Goal: Task Accomplishment & Management: Complete application form

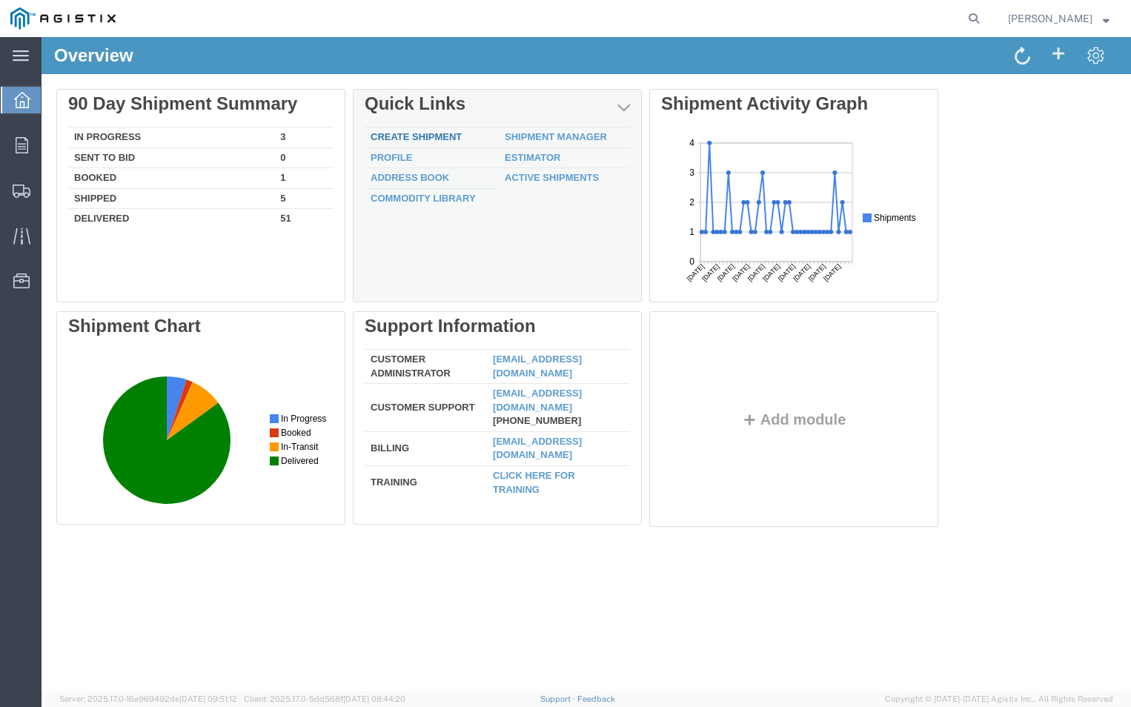
click at [388, 136] on link "Create Shipment" at bounding box center [416, 136] width 91 height 11
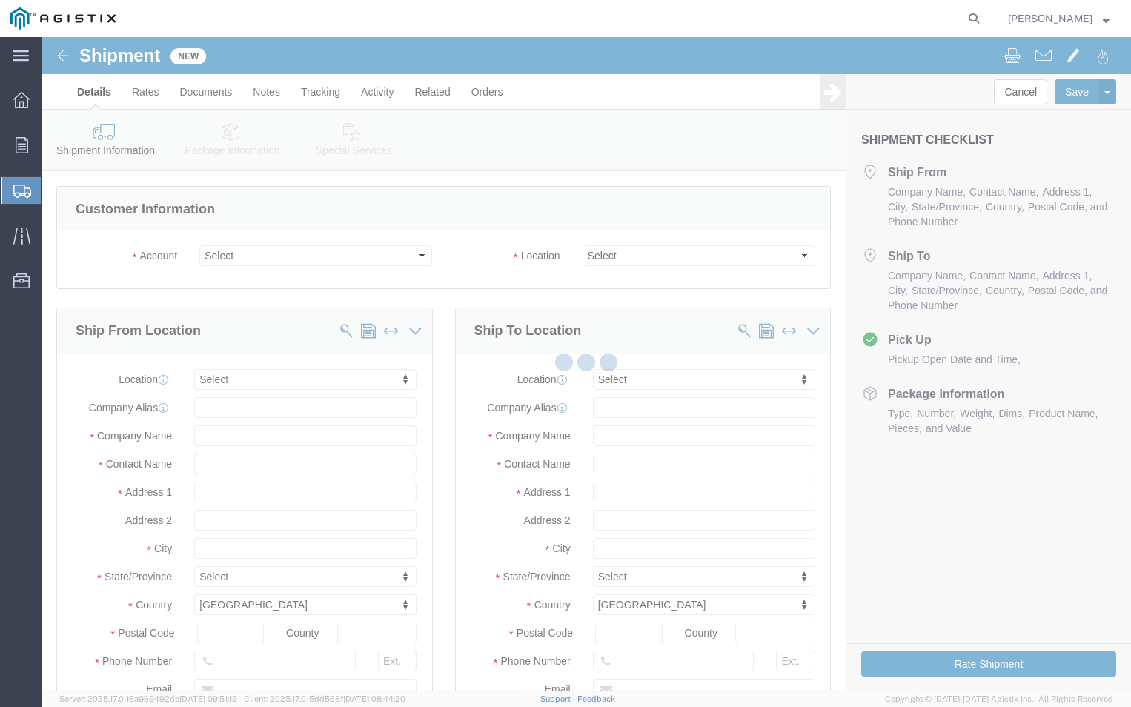
select select
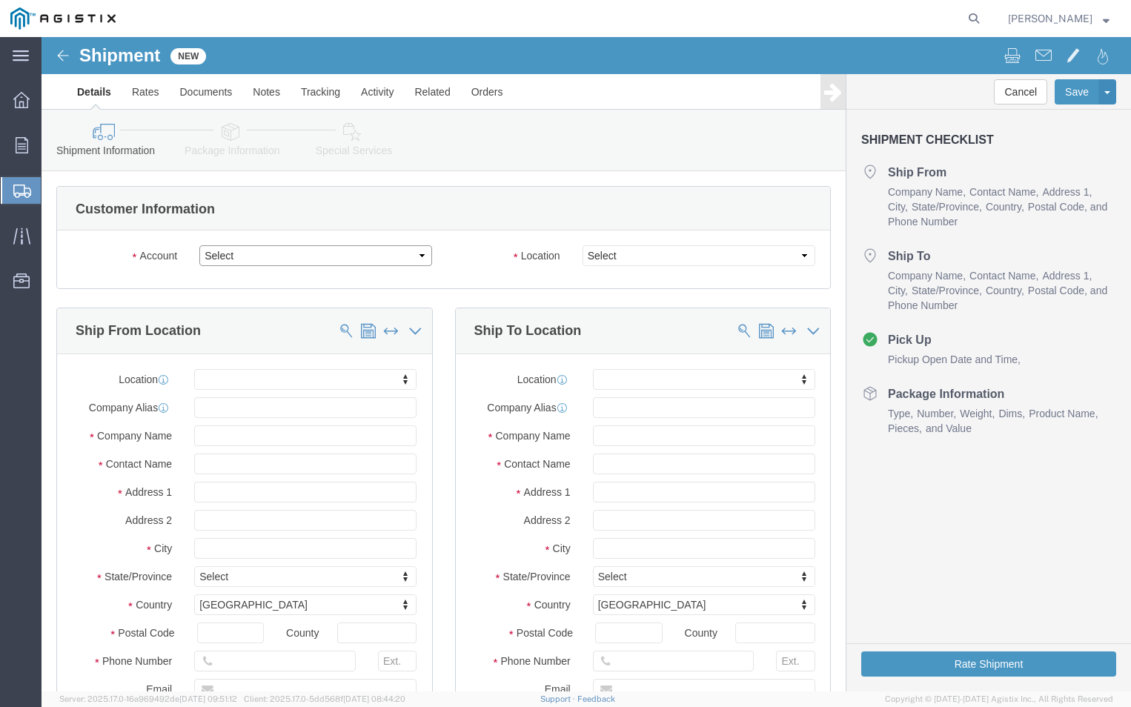
click select "Select ABB Inc PG&E"
select select "9596"
click select "Select ABB Inc PG&E"
select select "PURCHORD"
select select
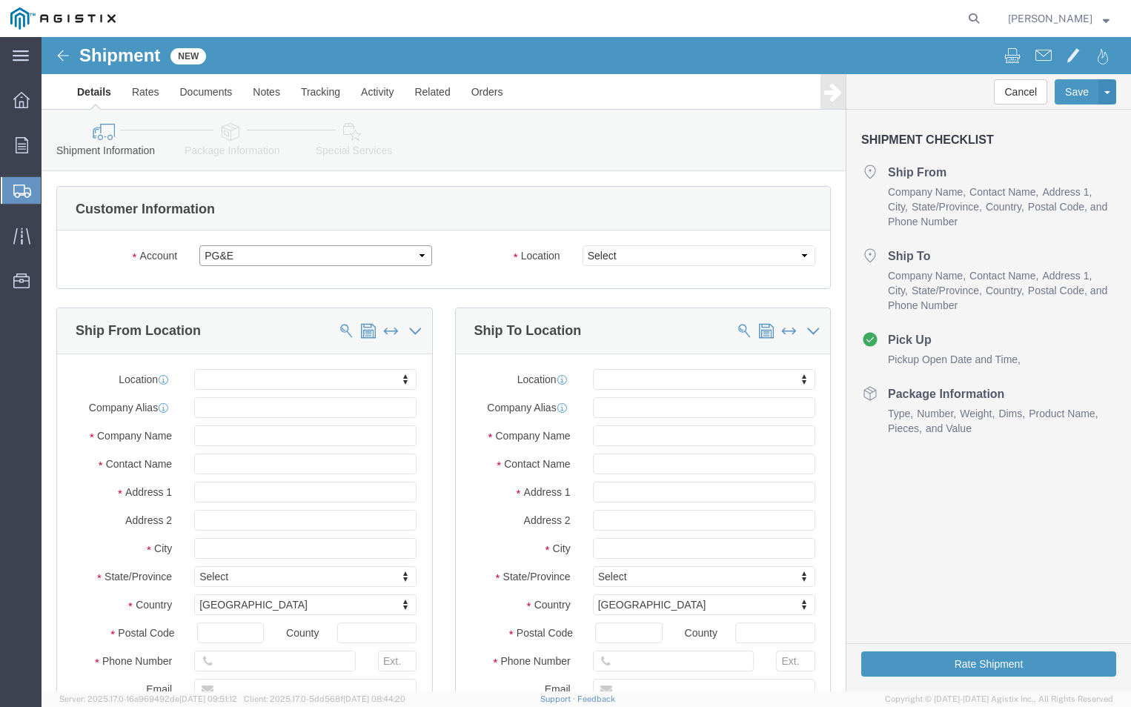
select select
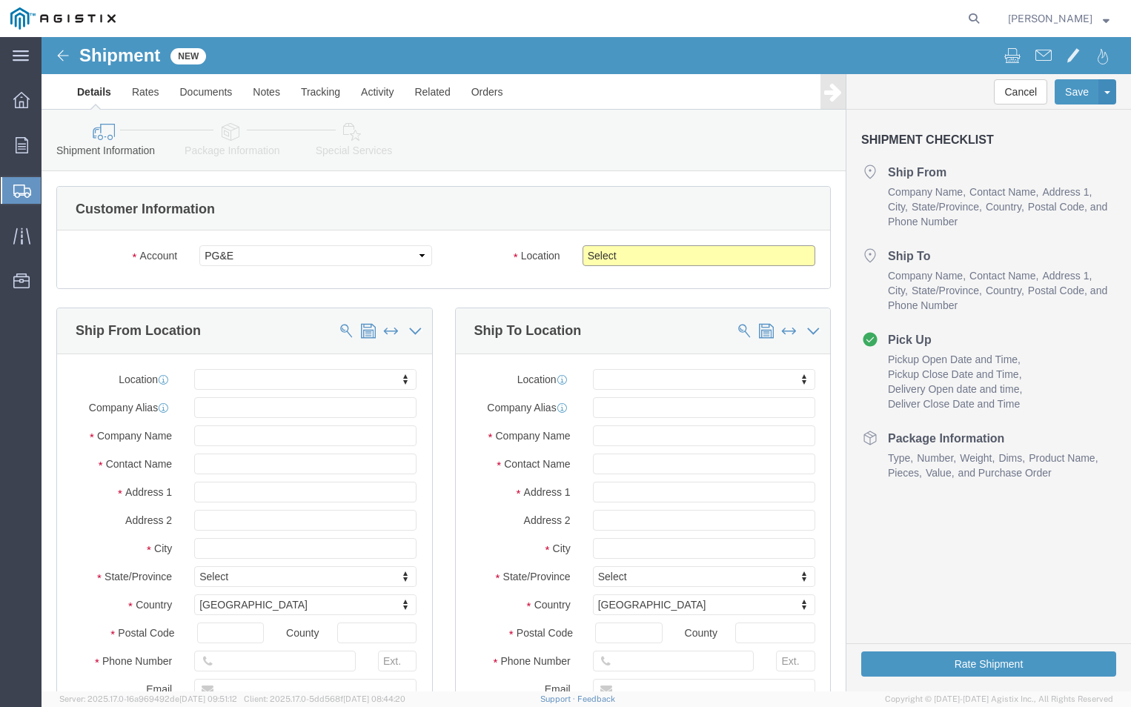
click select "Select All Others [GEOGRAPHIC_DATA] [GEOGRAPHIC_DATA] [GEOGRAPHIC_DATA] [GEOGRA…"
select select "19740"
click select "Select All Others [GEOGRAPHIC_DATA] [GEOGRAPHIC_DATA] [GEOGRAPHIC_DATA] [GEOGRA…"
click input "text"
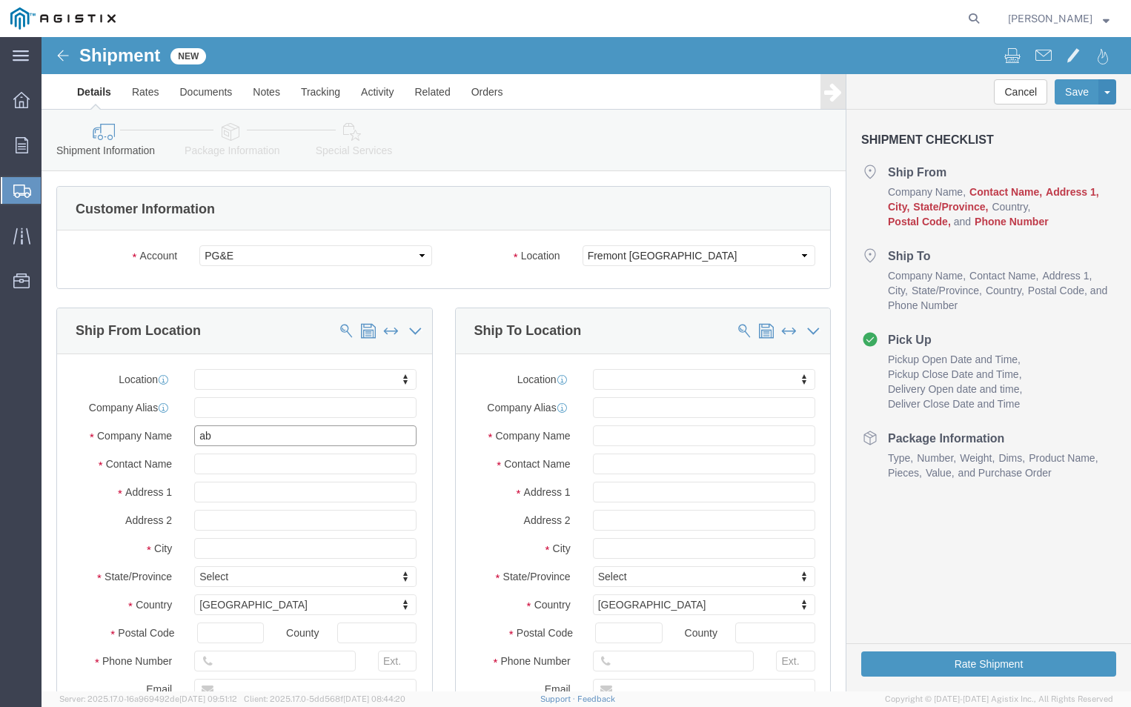
type input "abb"
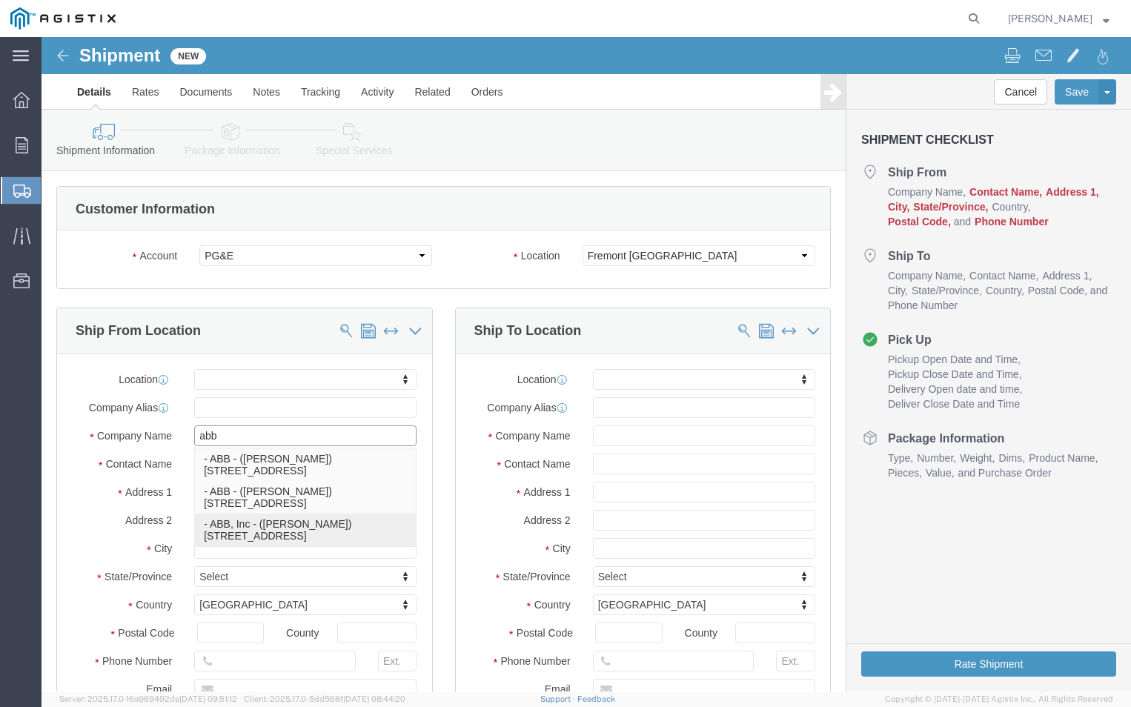
click p "- ABB, Inc - ([PERSON_NAME]) [STREET_ADDRESS]"
select select
type input "ABB, Inc"
type input "[PERSON_NAME]"
type input "[STREET_ADDRESS]"
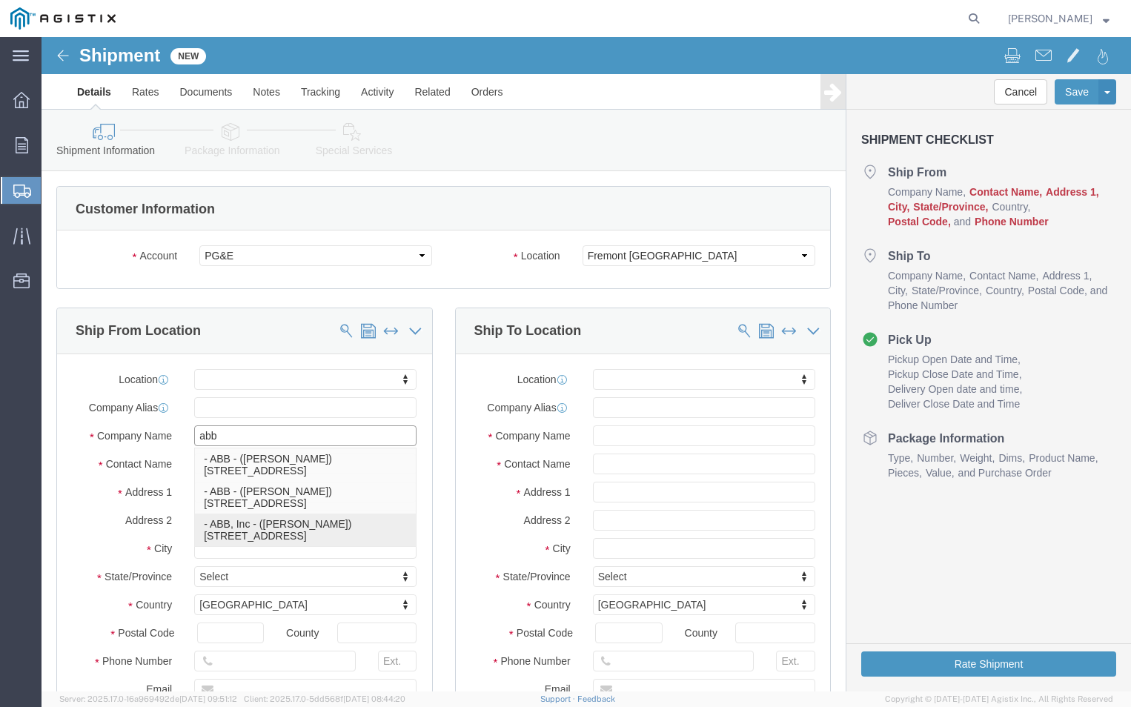
type input "PINETOPS,[GEOGRAPHIC_DATA]"
type input "27864"
select select "NC"
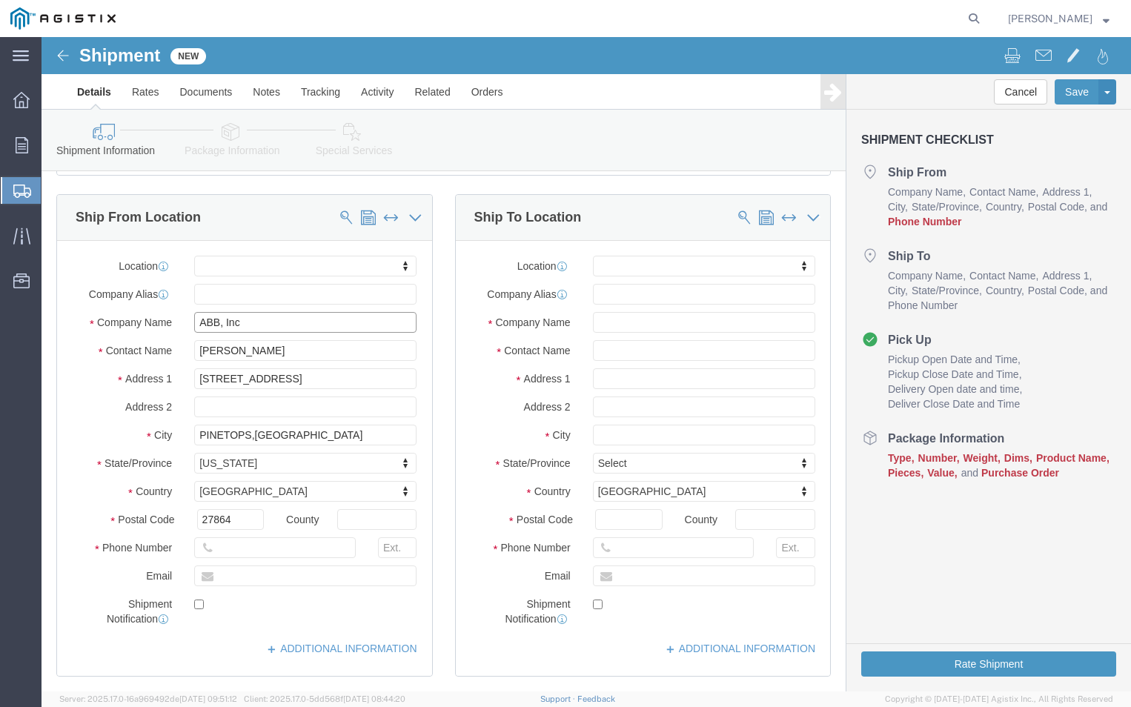
scroll to position [148, 0]
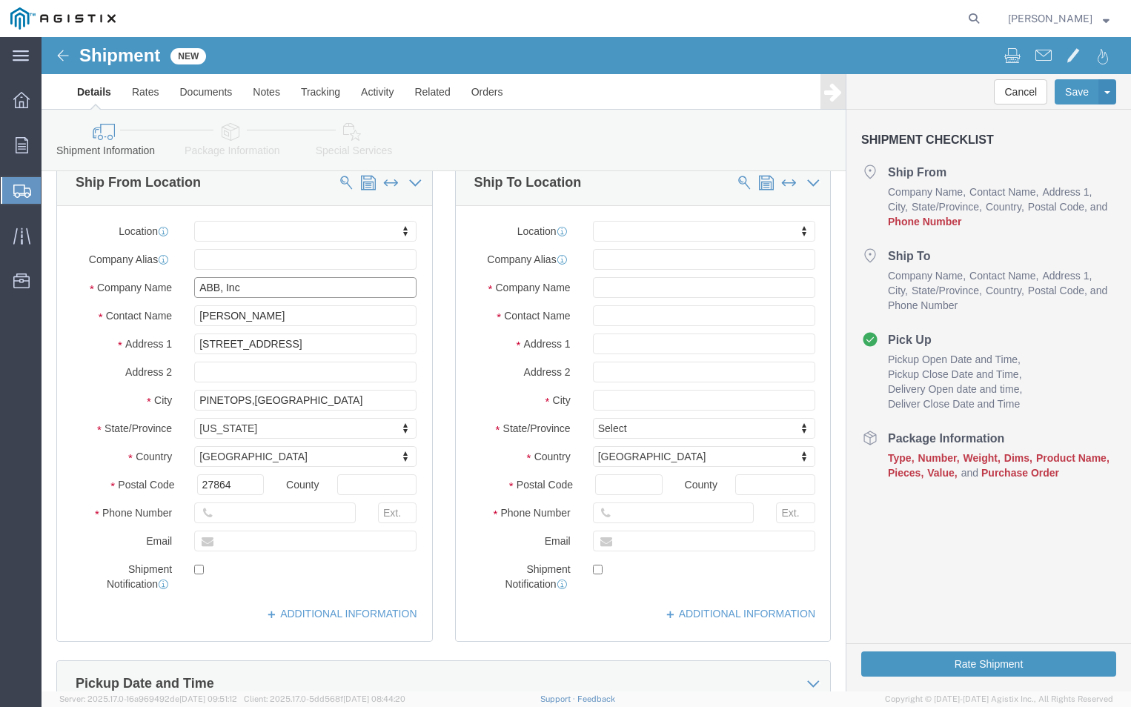
type input "ABB, Inc"
drag, startPoint x: 262, startPoint y: 273, endPoint x: 261, endPoint y: 280, distance: 7.4
click input "[PERSON_NAME]"
type input "T"
type input "[PERSON_NAME]"
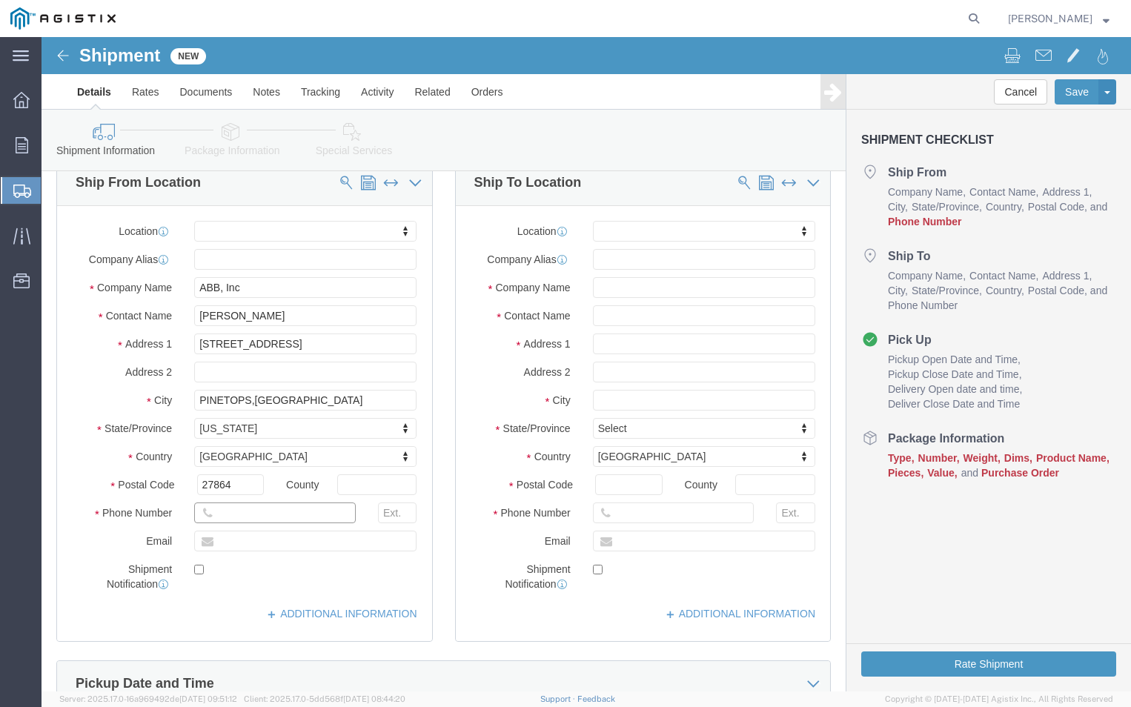
click input "text"
type input "[PERSON_NAME][EMAIL_ADDRESS][DOMAIN_NAME]"
checkbox input "true"
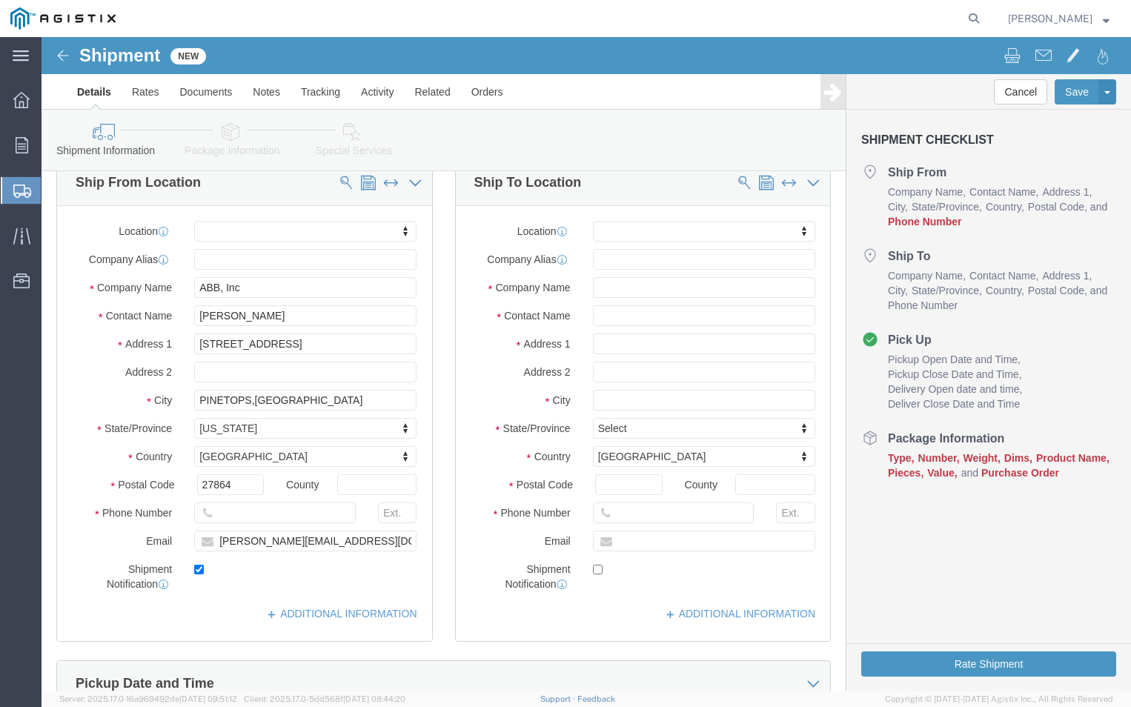
click icon
drag, startPoint x: 178, startPoint y: 473, endPoint x: 139, endPoint y: 425, distance: 61.6
click input "text"
type input "[PERSON_NAME]"
click input "[PERSON_NAME][EMAIL_ADDRESS][DOMAIN_NAME]"
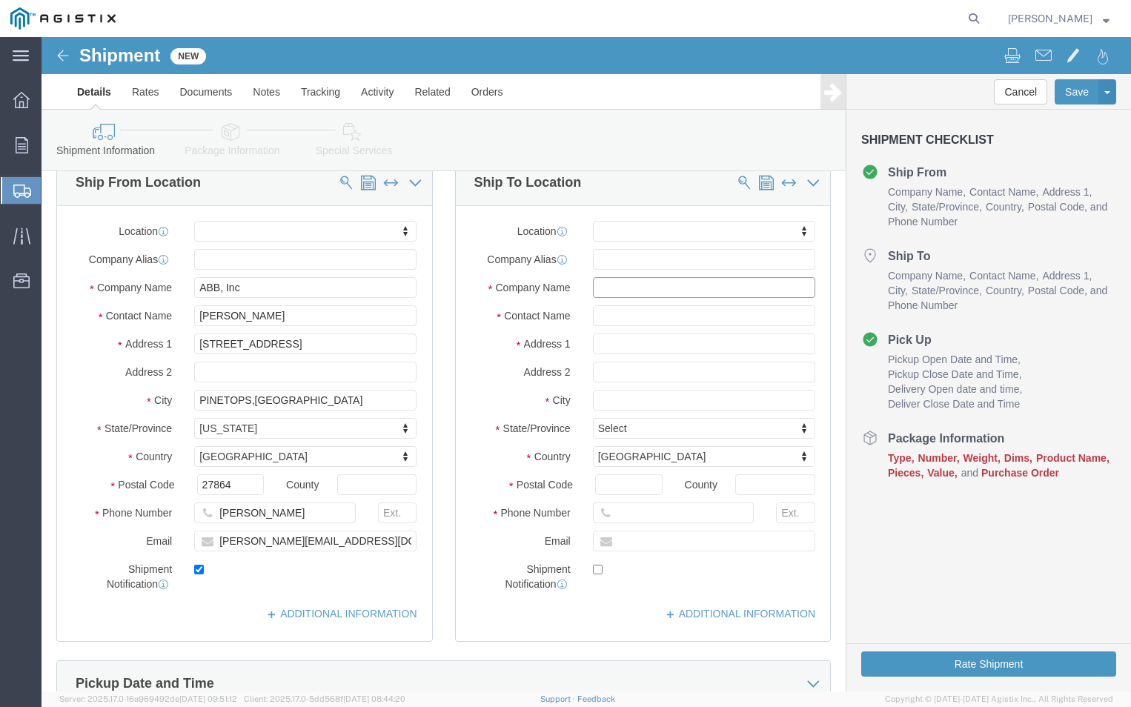
click input "text"
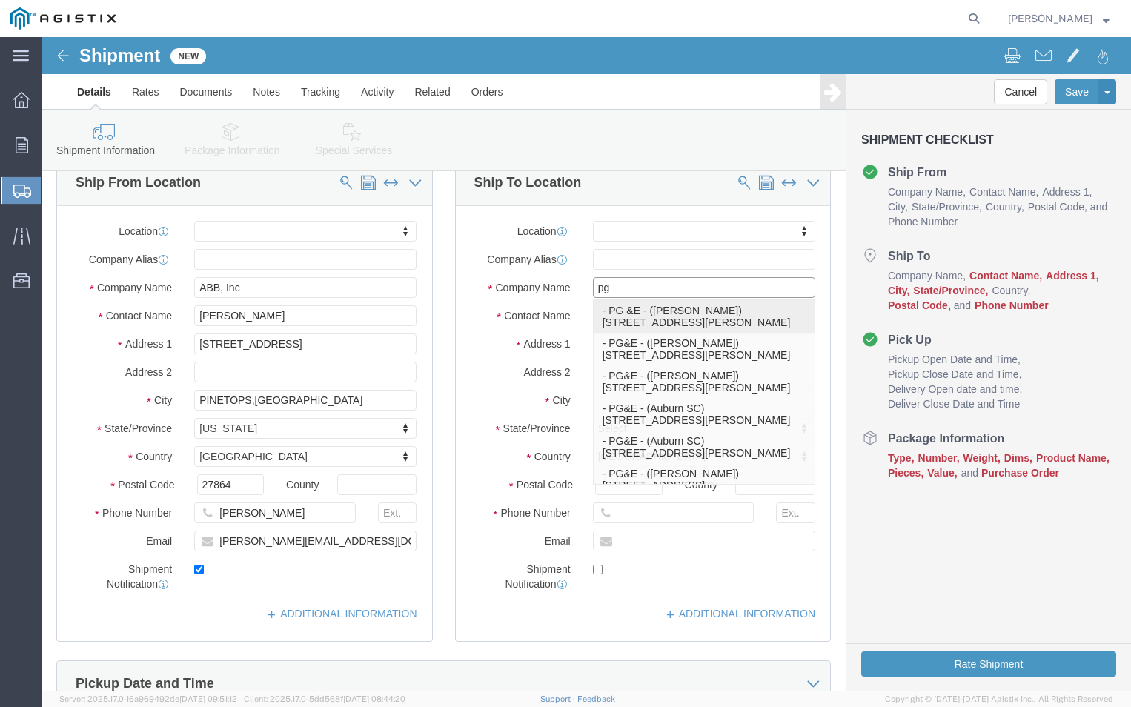
type input "p"
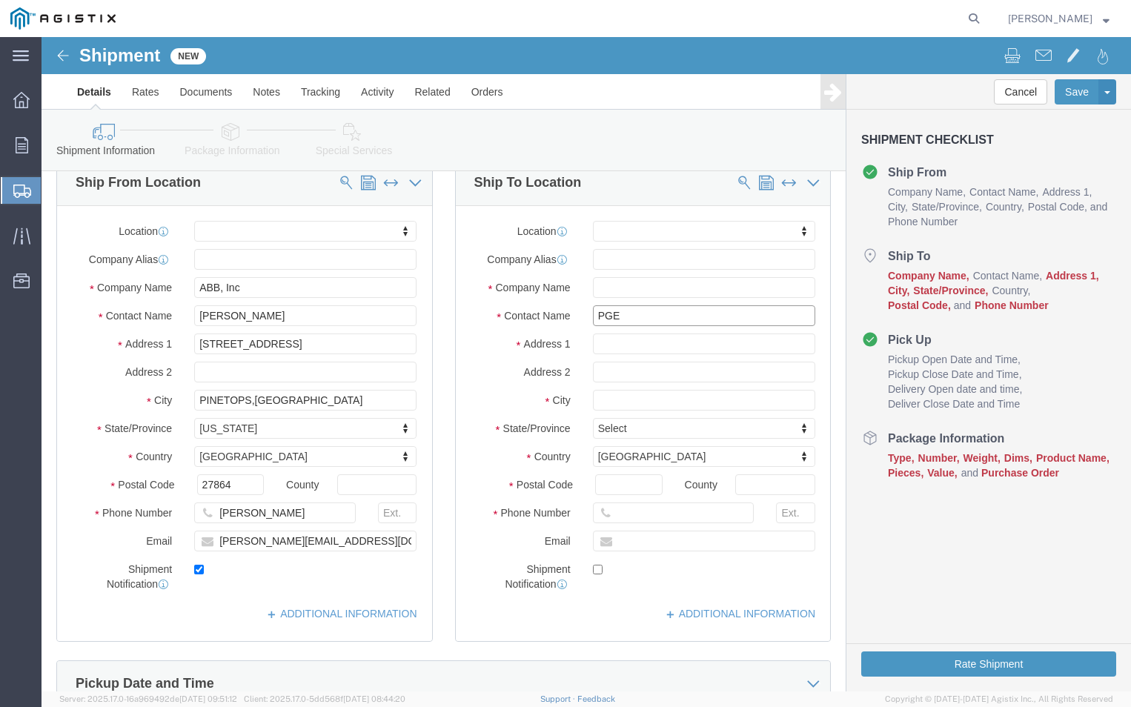
type input "PGE"
click input "text"
type input "[STREET_ADDRESS][PERSON_NAME]"
select select
click input "text"
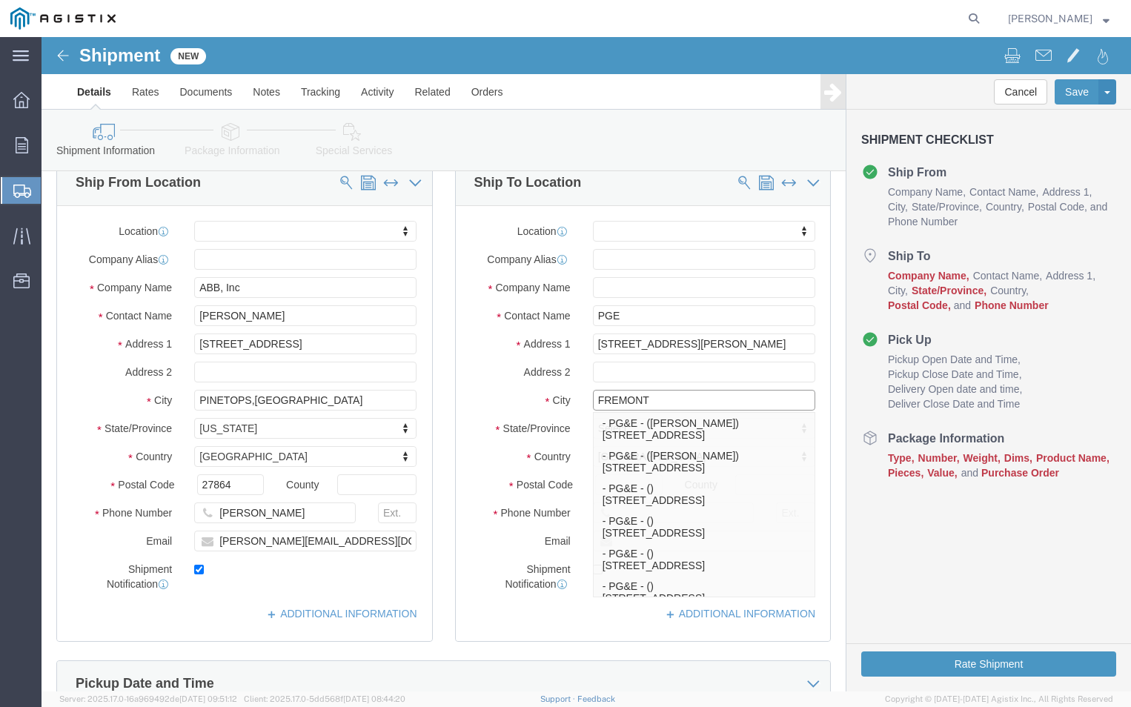
type input "FREMONT"
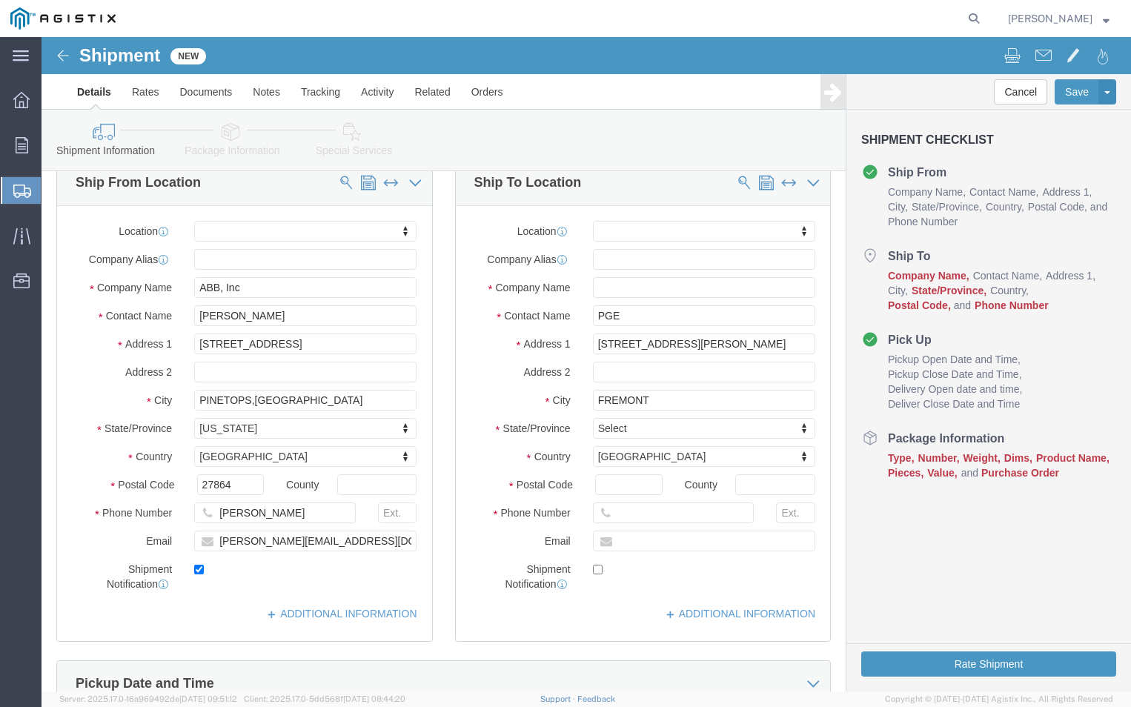
click label "City"
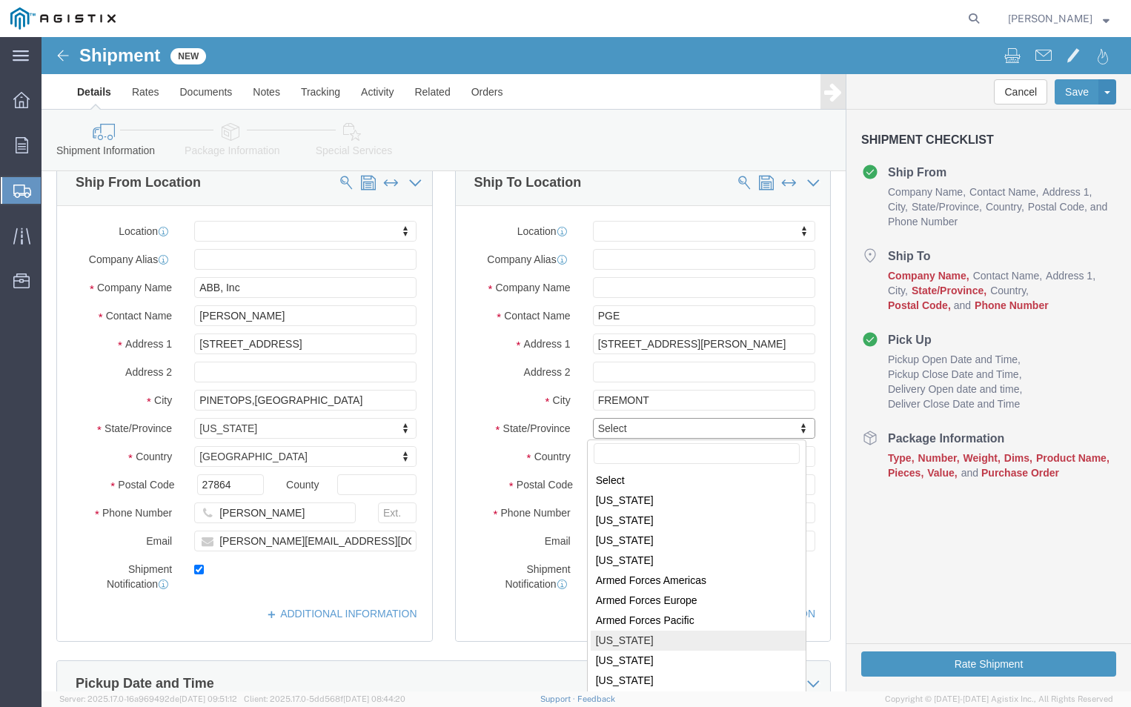
select select
select select "CA"
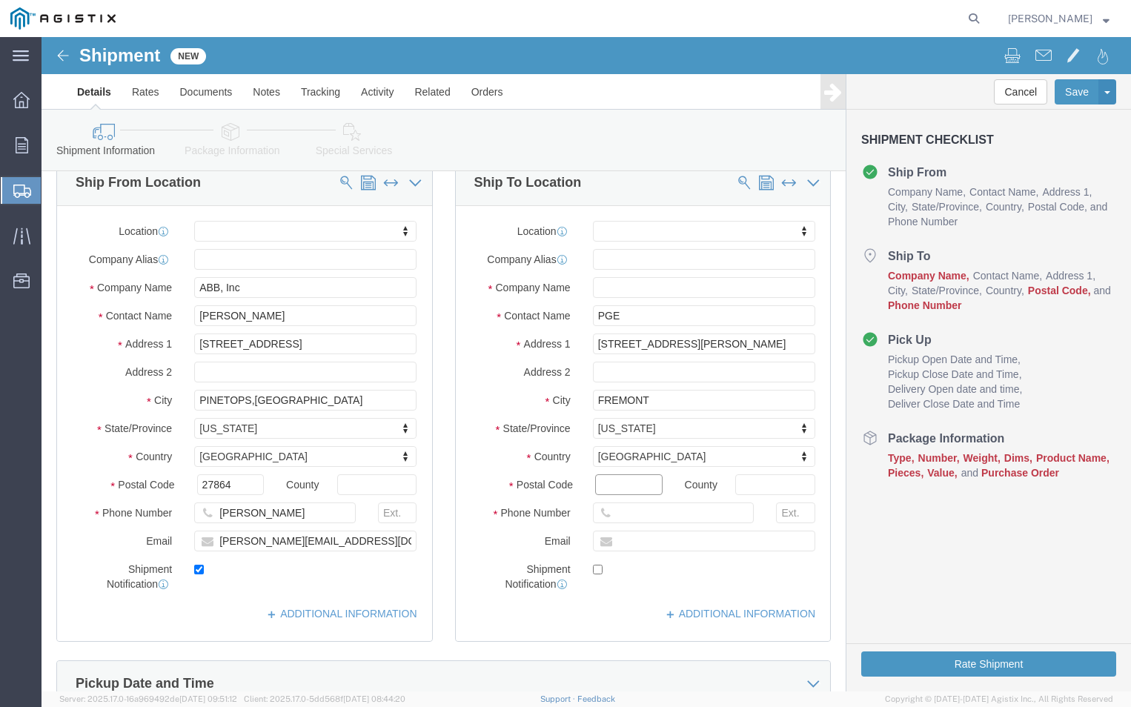
click input "Postal Code"
type input "94538"
select select
click input "text"
type input "[PHONE_NUMBER]"
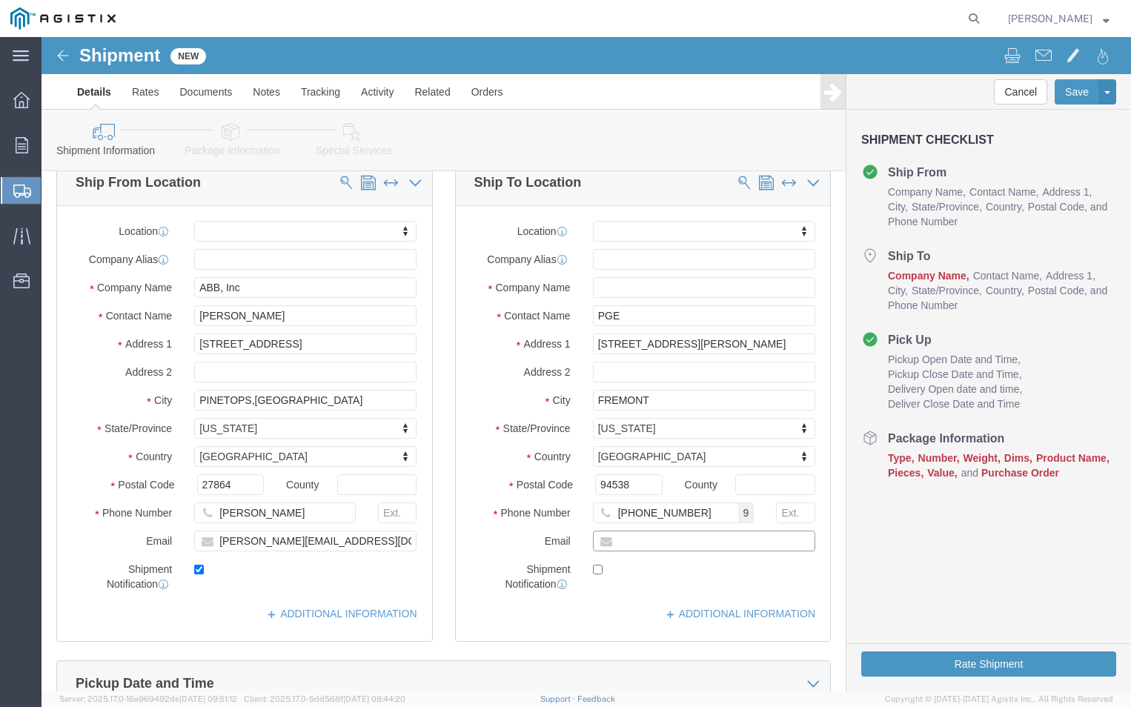
click input "text"
type input "[PERSON_NAME][EMAIL_ADDRESS][DOMAIN_NAME]"
checkbox input "true"
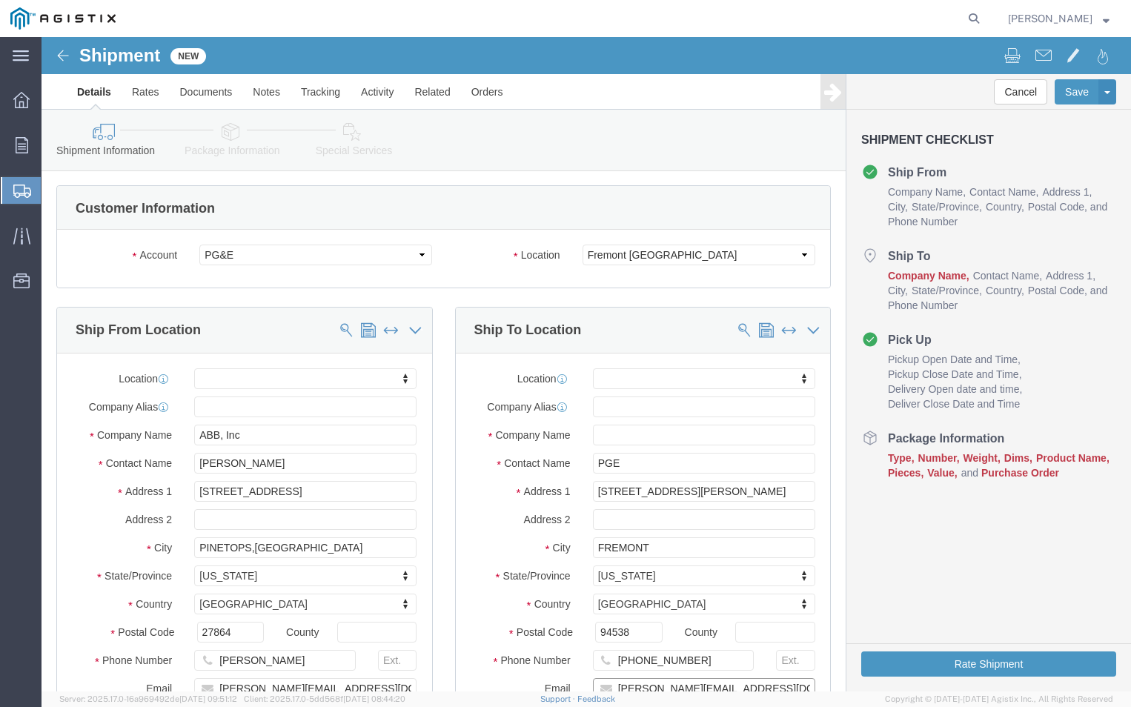
scroll to position [0, 0]
click input "text"
type input "PGE"
click input "PGE"
type input "P"
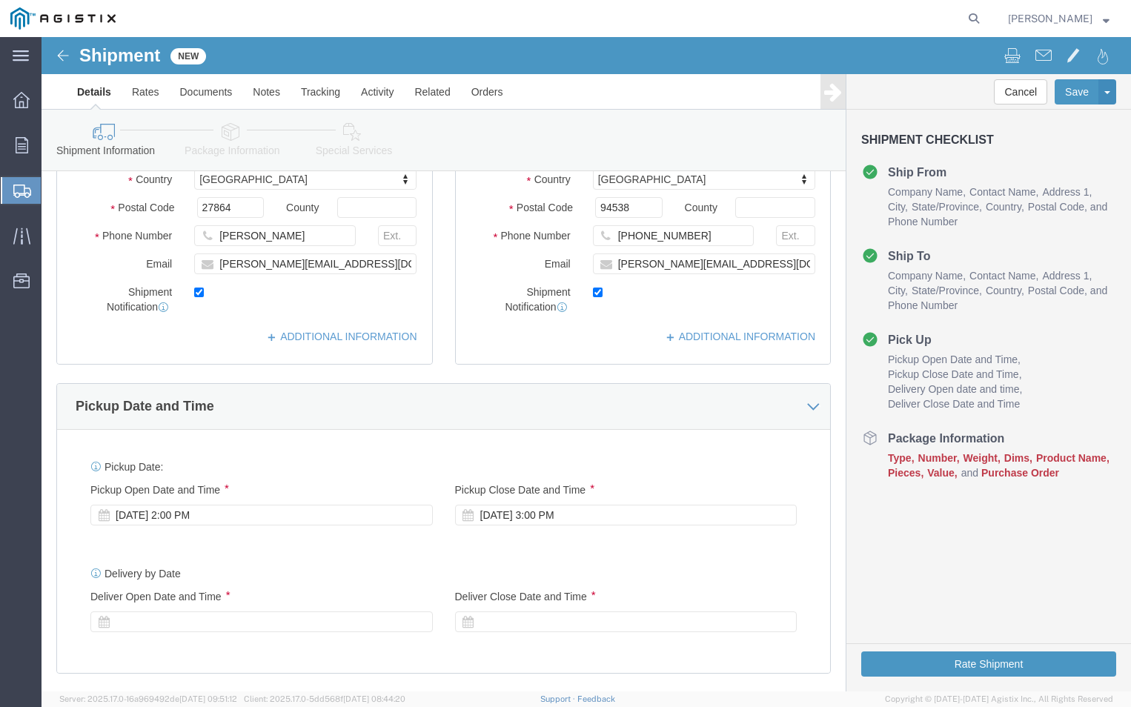
scroll to position [519, 0]
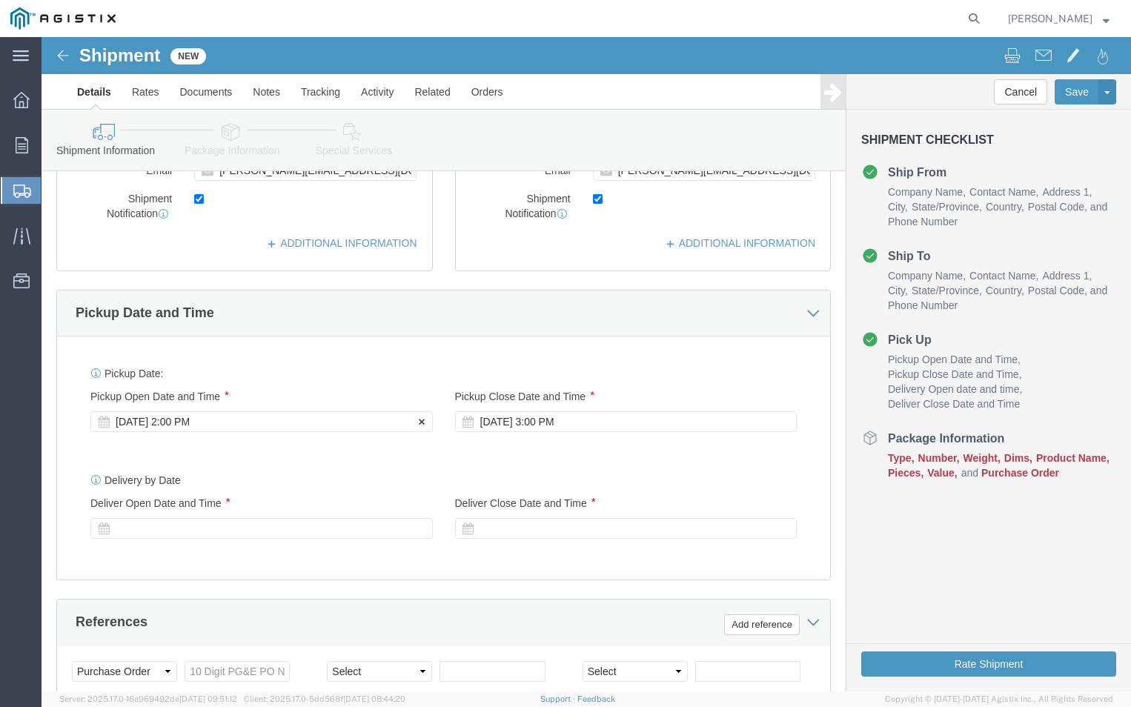
type input "FREMONT RECEIVING"
click div "[DATE] 2:00 PM"
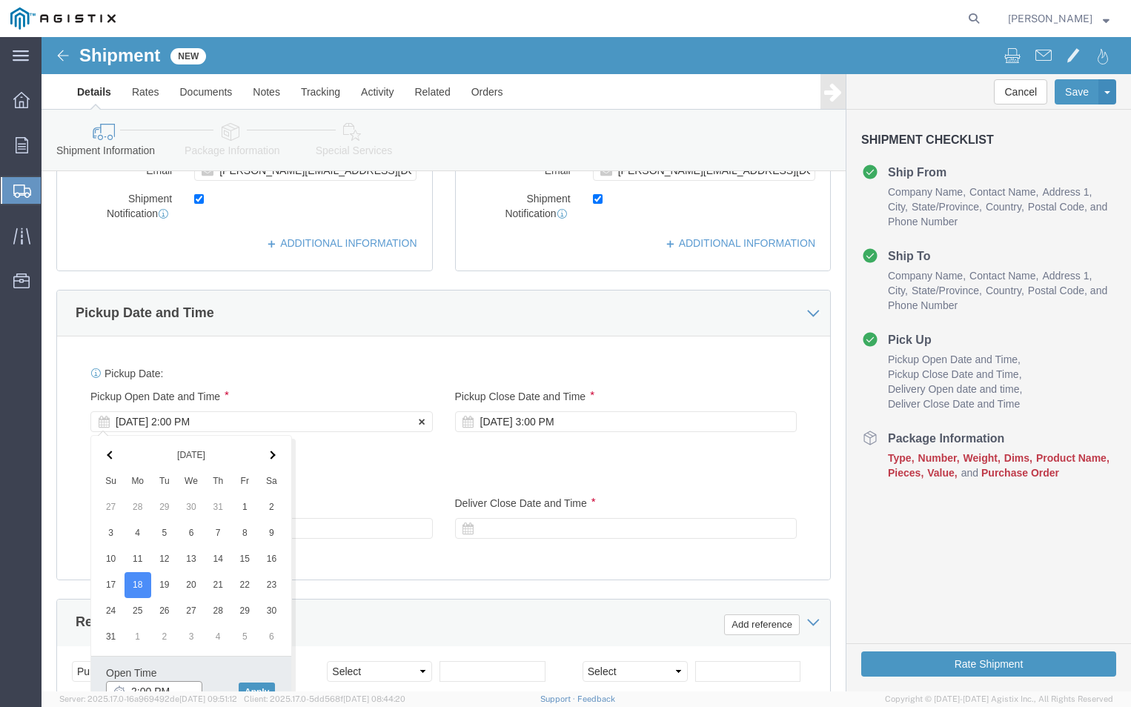
scroll to position [529, 0]
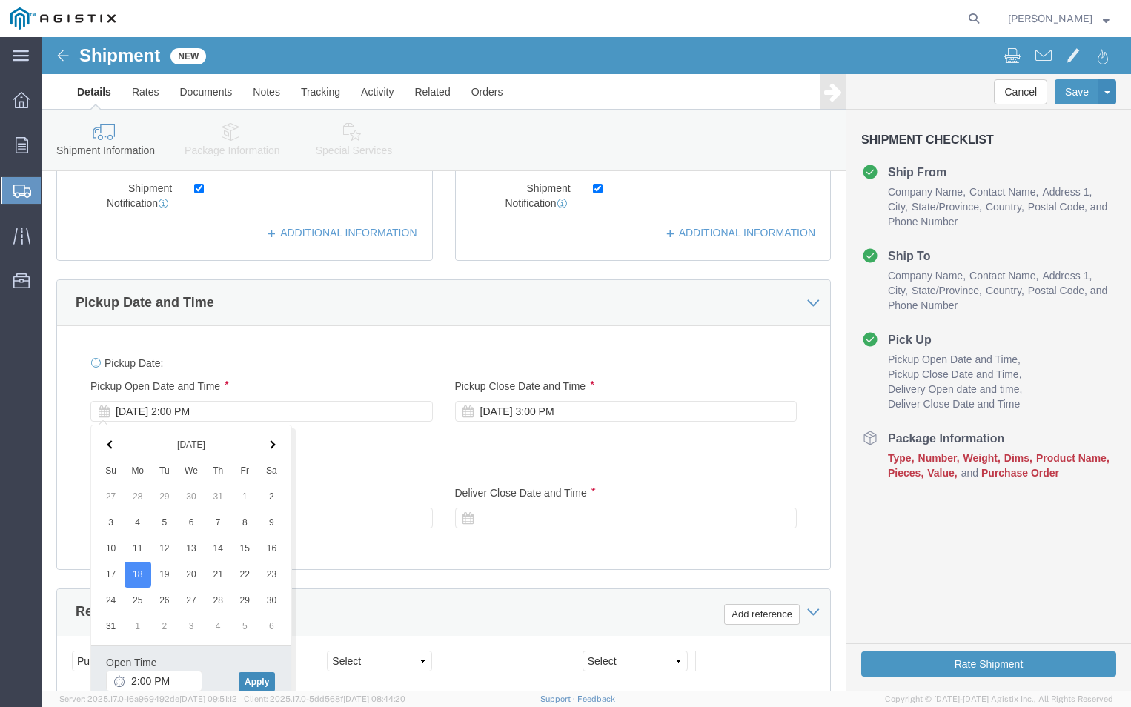
click button "Apply"
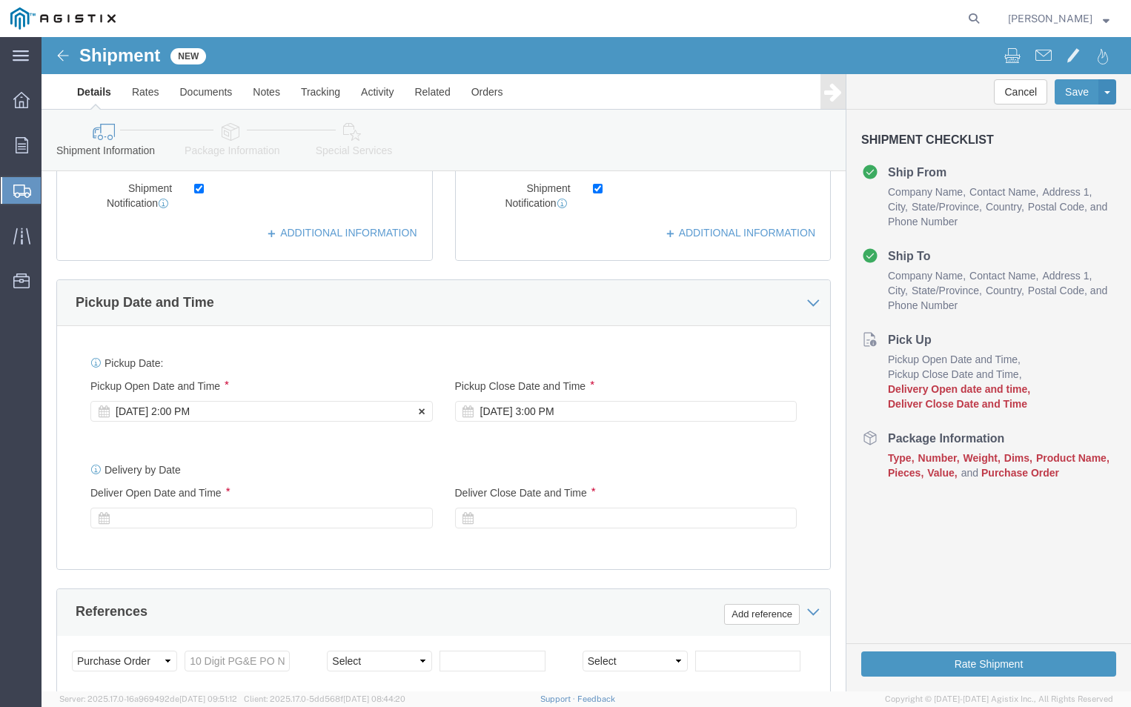
click div "[DATE] 2:00 PM"
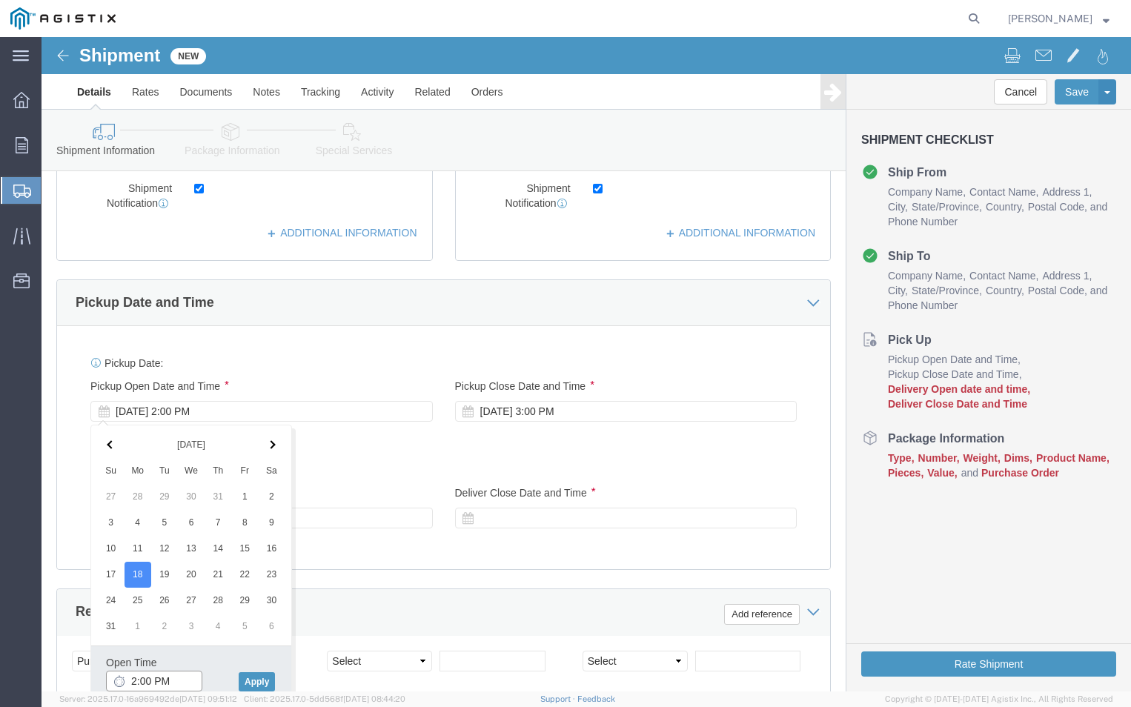
click input "2:00 PM"
type input "1:00 PM"
click button "Apply"
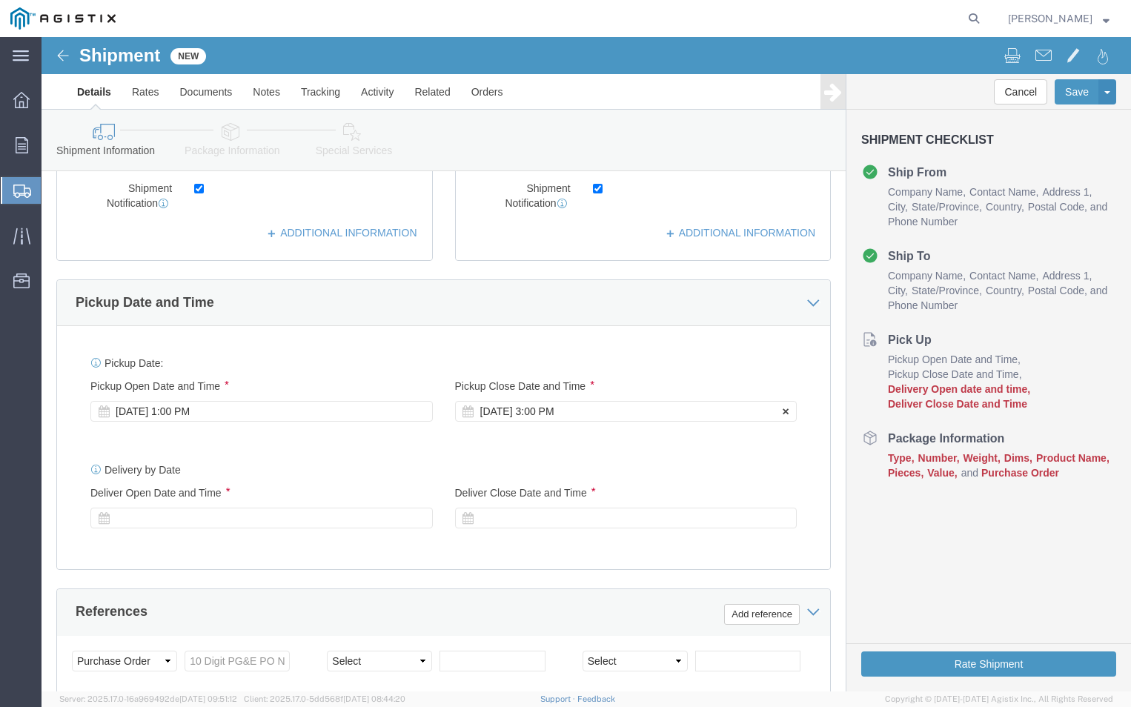
click div "[DATE] 3:00 PM"
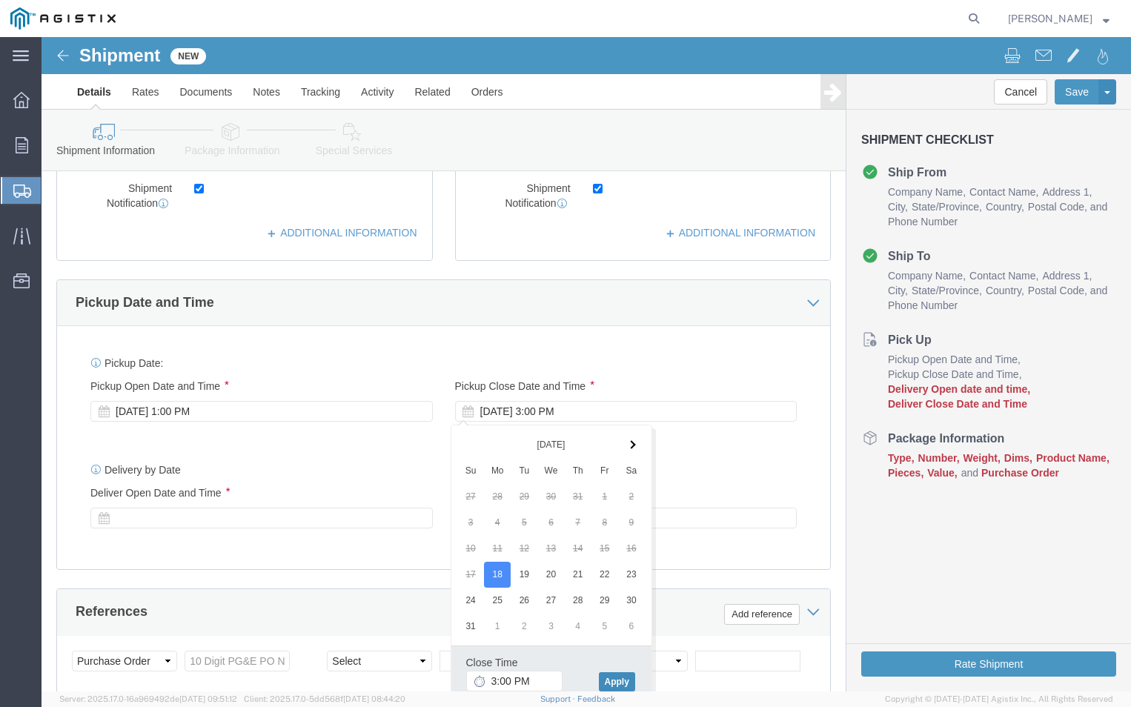
click button "Apply"
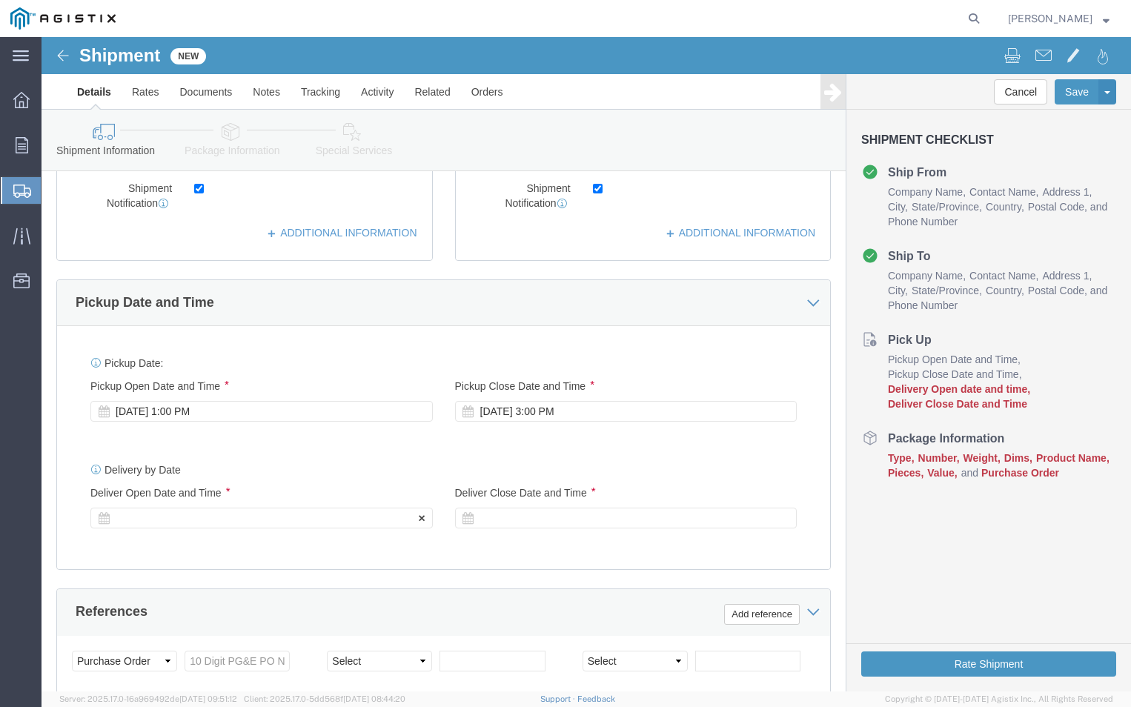
click div
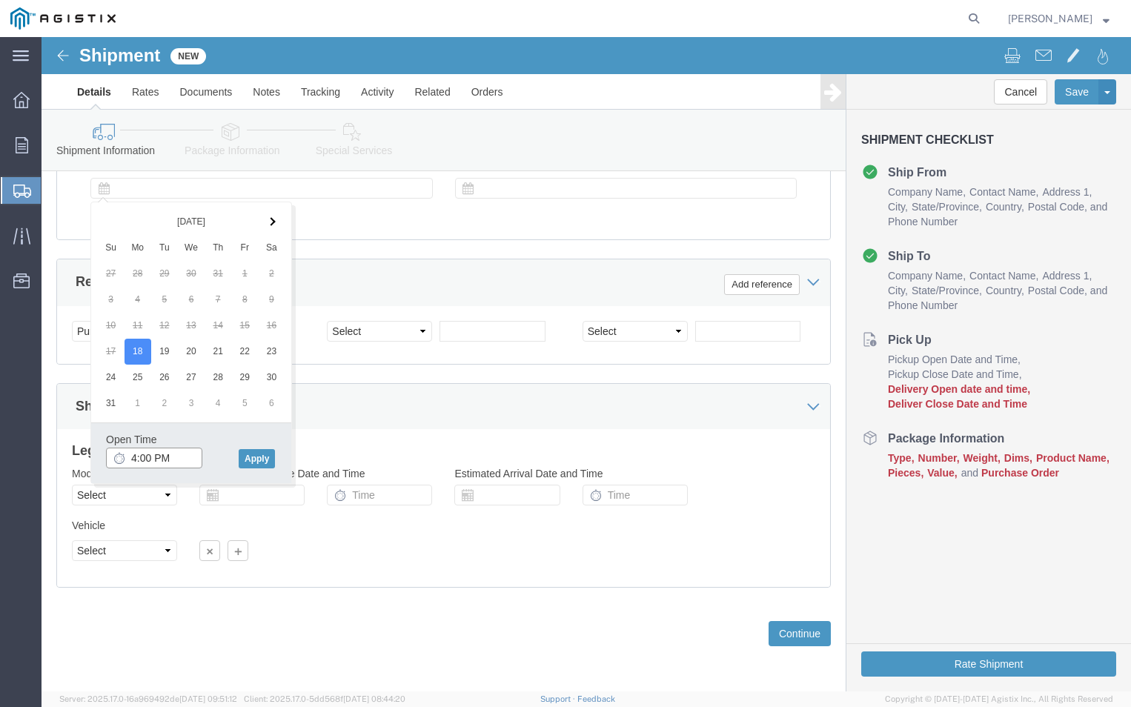
click input "4:00 PM"
click input "9:00 PM"
type input "9:00 AM"
click button "Apply"
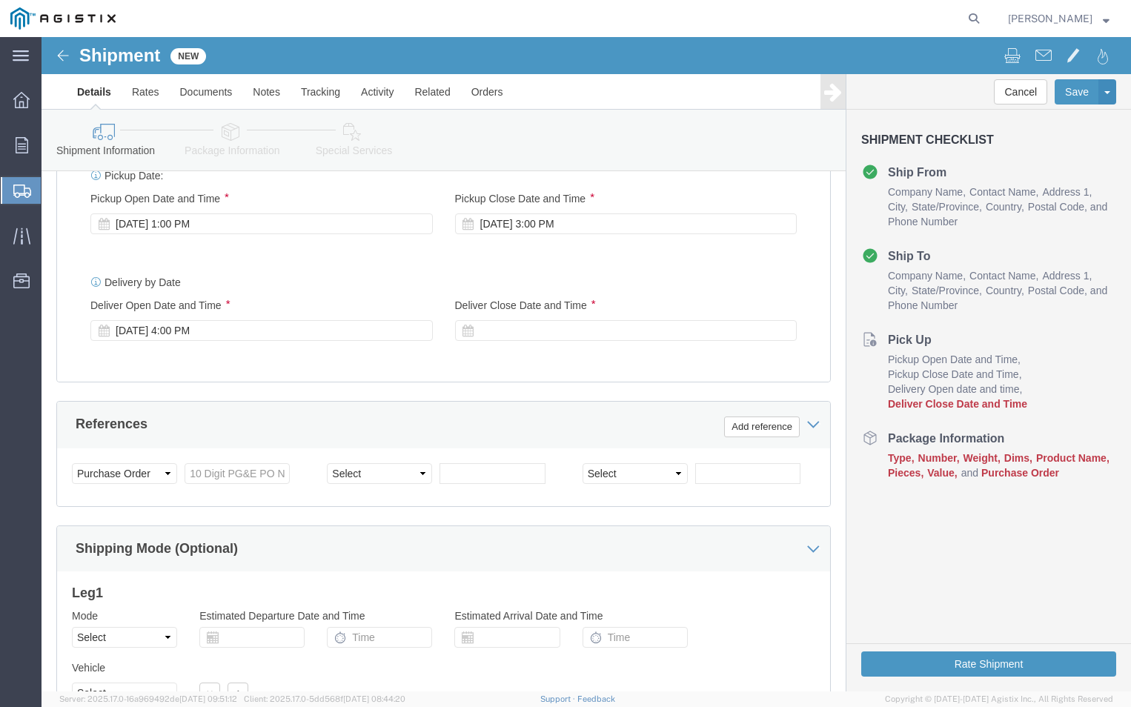
scroll to position [711, 0]
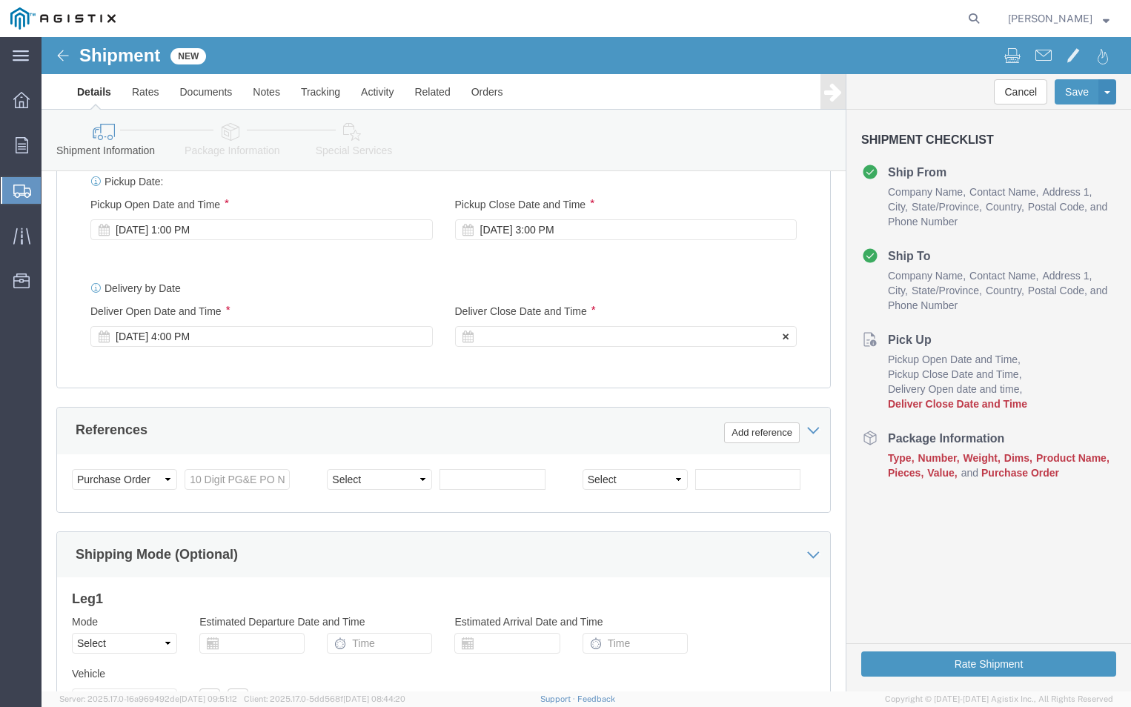
click icon
click div
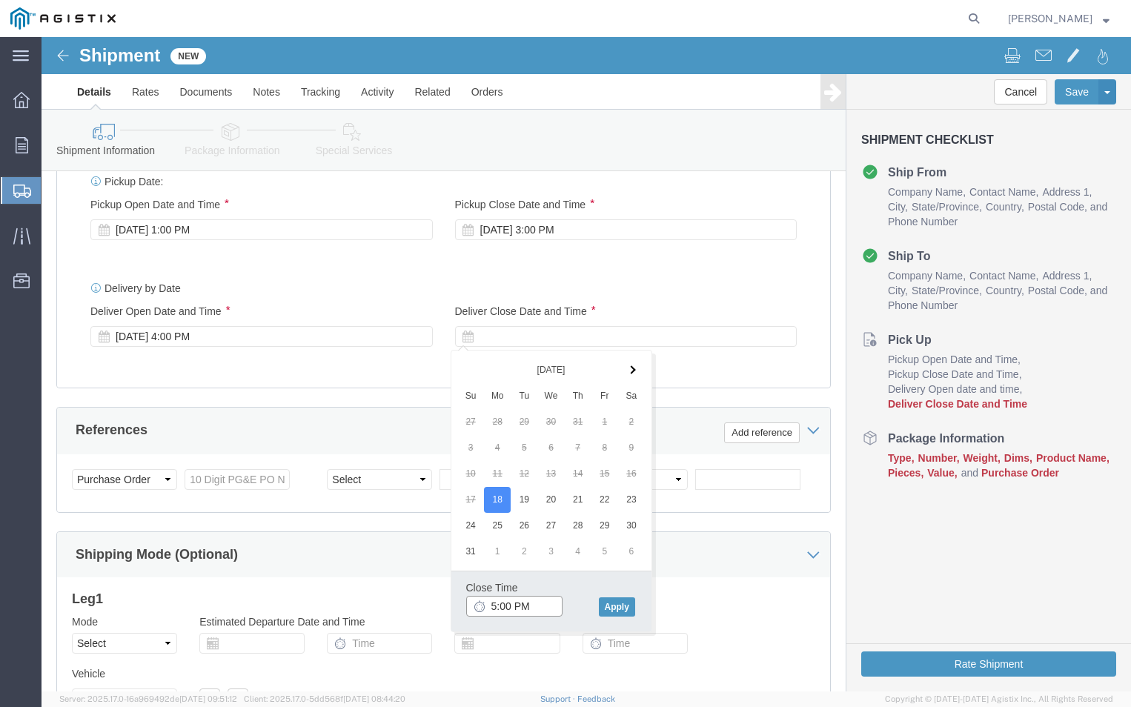
click input "5:00 PM"
type input "2:00 PM"
click button "Apply"
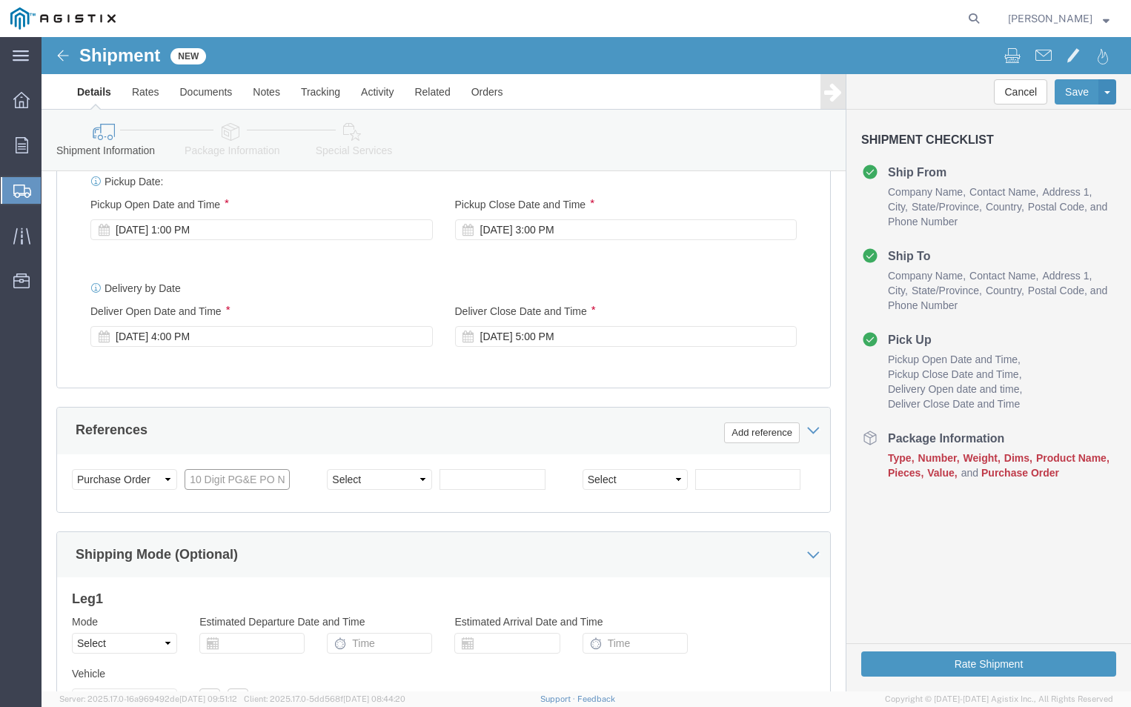
click input "text"
type input "3501373850"
click div "Customer Information Account Select ABB Inc PG&E Location Select All Others [GE…"
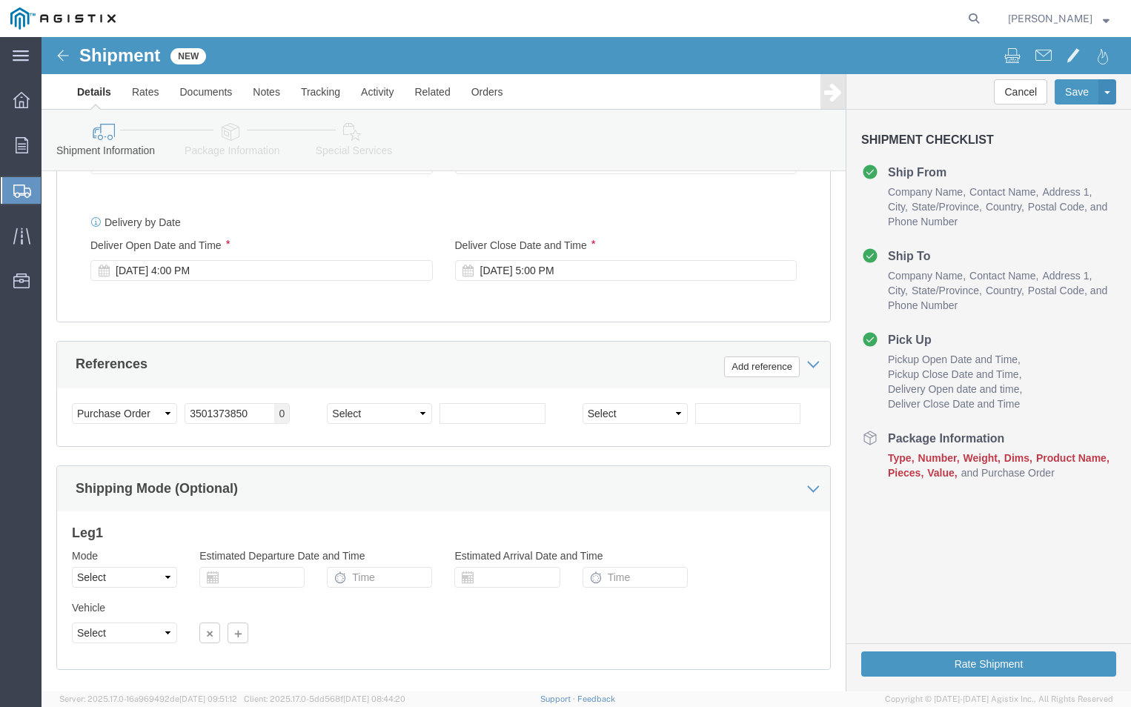
scroll to position [859, 0]
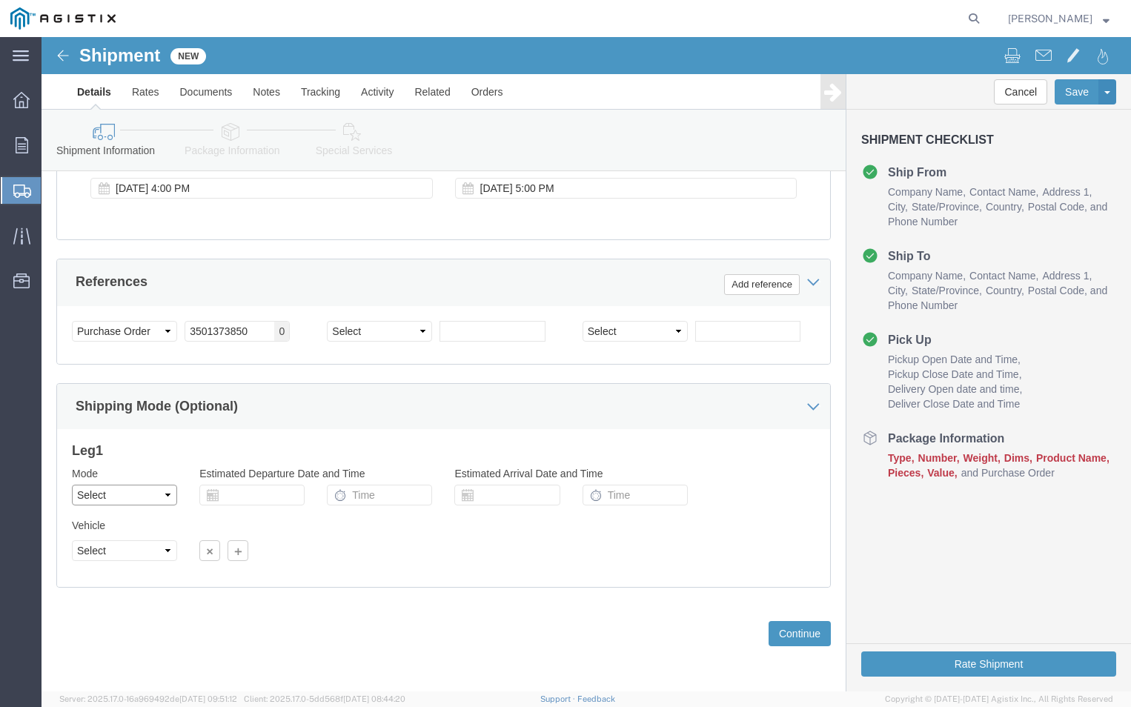
click select "Select Air Less than Truckload Multi-Leg Ocean Freight Rail Small Parcel Truckl…"
select select "LTL"
click select "Select Air Less than Truckload Multi-Leg Ocean Freight Rail Small Parcel Truckl…"
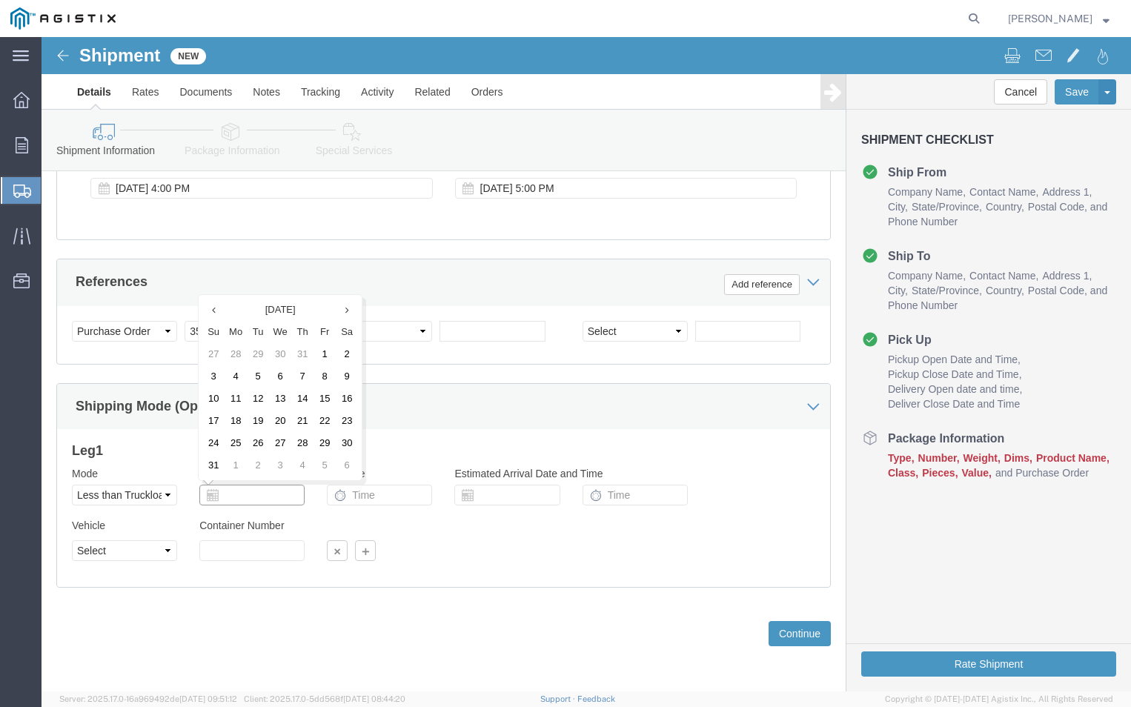
click input "text"
click div
click button "Continue"
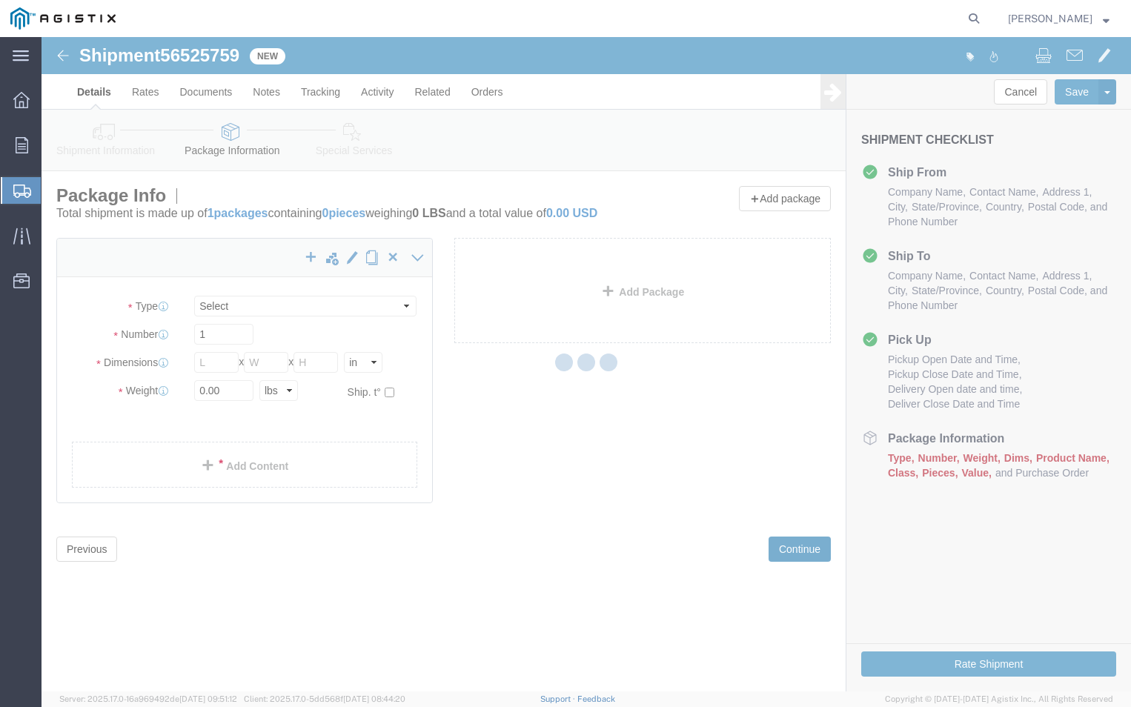
select select "CBOX"
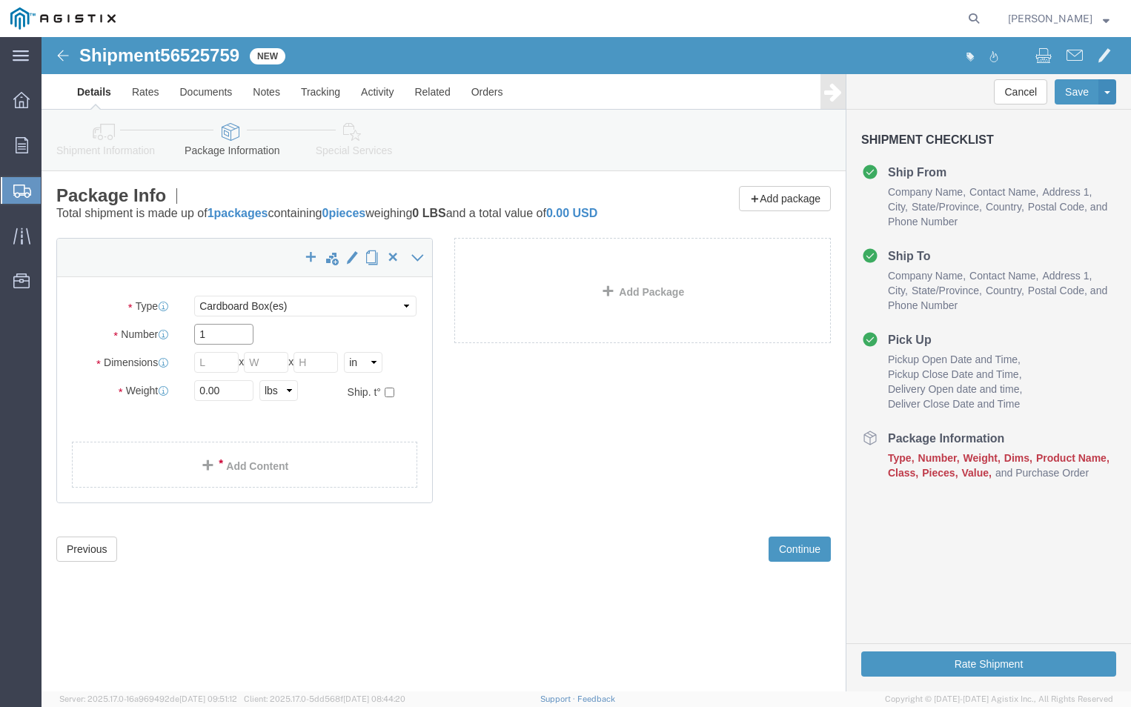
click input "1"
type input "2"
click input "text"
type input "20"
click input "text"
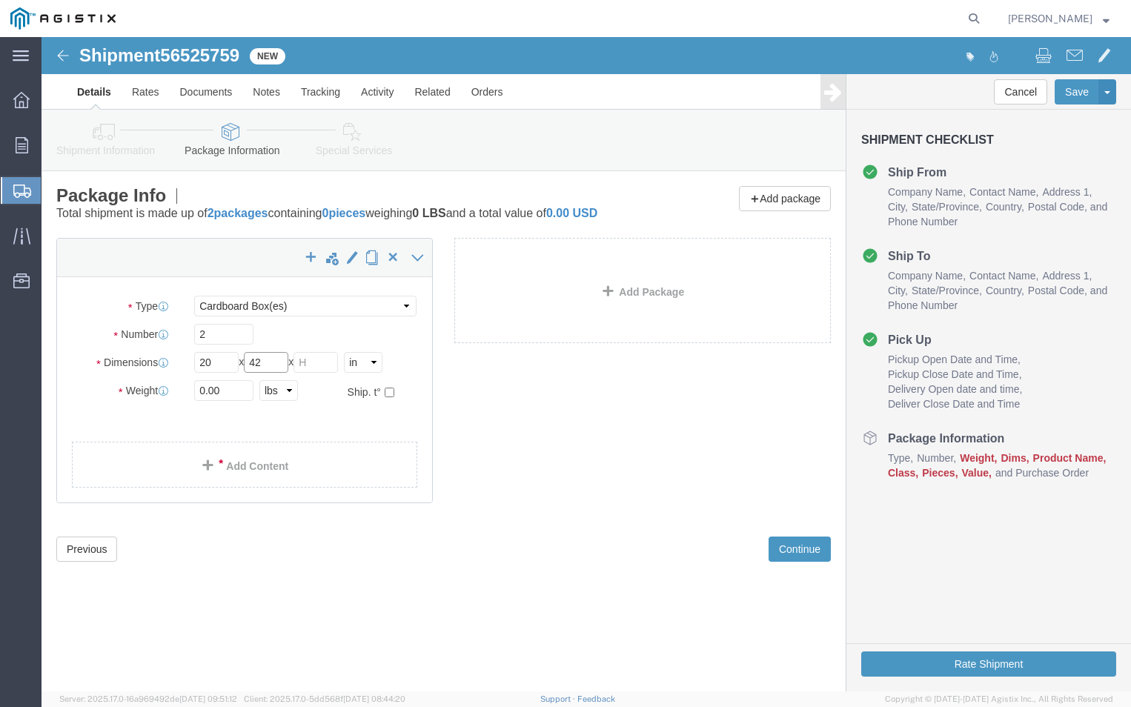
type input "42"
click input "text"
type input "17"
click div "Package Type Select Bulk Bundle(s) Cardboard Box(es) Carton(s) Crate(s) Drum(s)…"
click input "0.00"
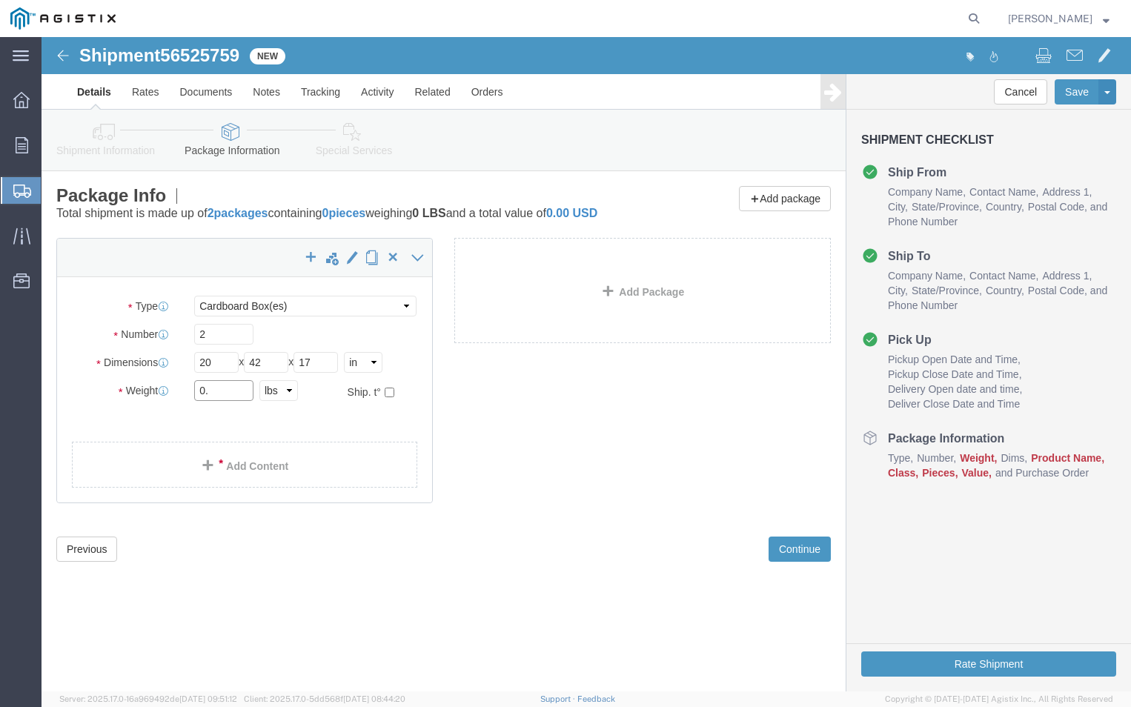
type input "0"
type input "130"
click div "Previous Continue"
click link "Add Content"
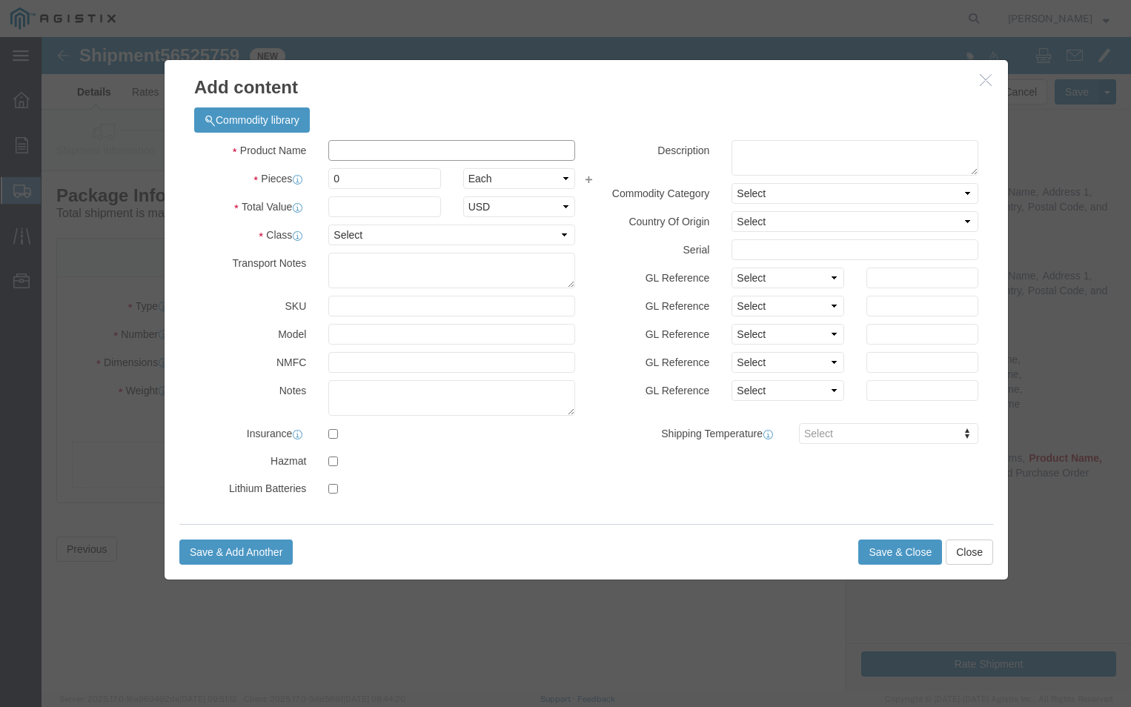
click input "text"
type input "PGEM250073"
drag, startPoint x: 311, startPoint y: 150, endPoint x: 299, endPoint y: 139, distance: 15.8
click input "0"
type input "2"
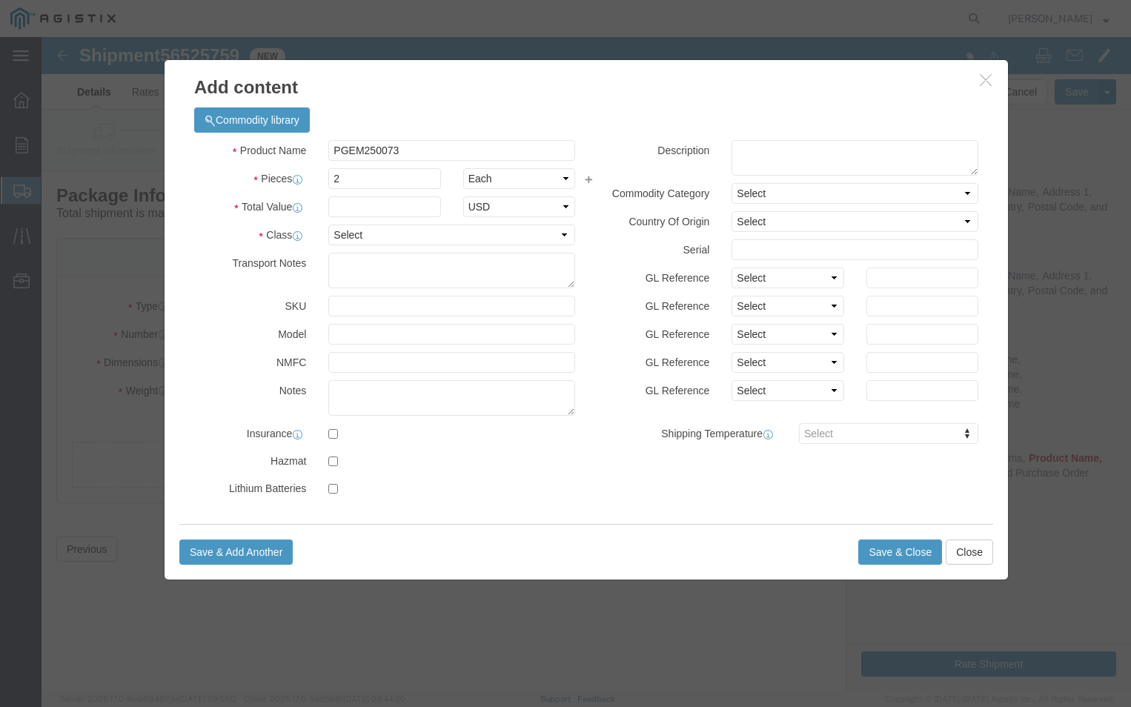
click label "NMFC"
click input "text"
type input "800"
click select "Select 50 55 60 65 70 85 92.5 100 125 175 250 300 400"
select select "70"
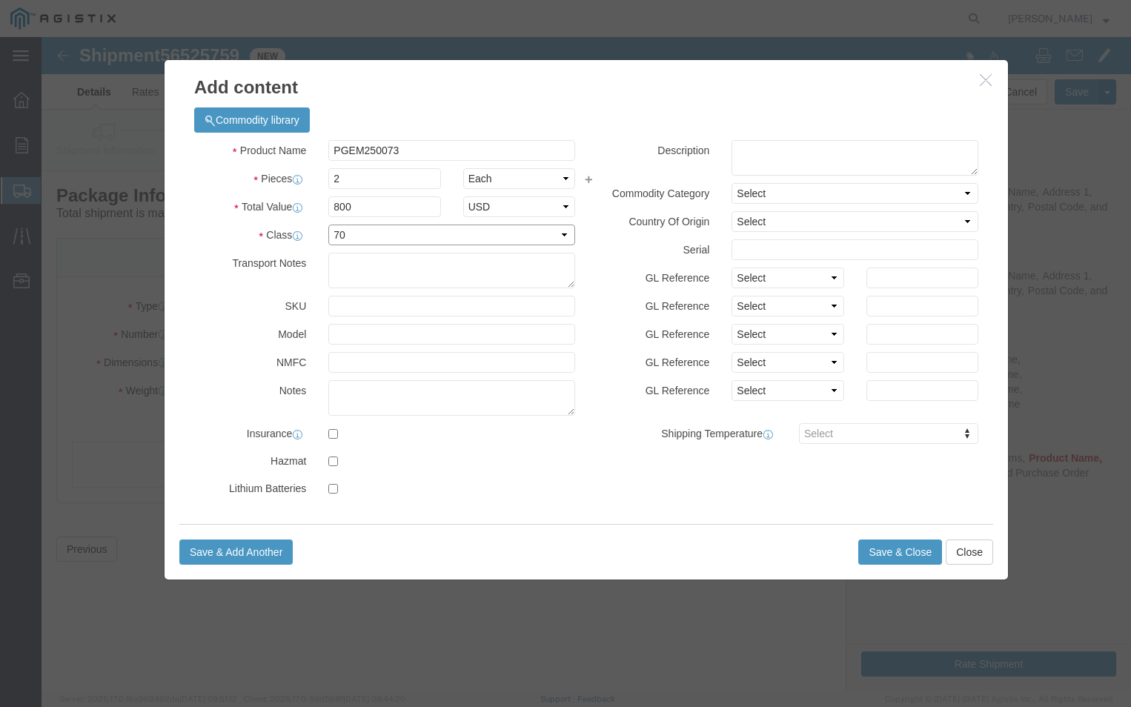
click select "Select 50 55 60 65 70 85 92.5 100 125 175 250 300 400"
click textarea
type textarea "PLEASE CALL [PHONE_NUMBER]"
click label
click input "checkbox"
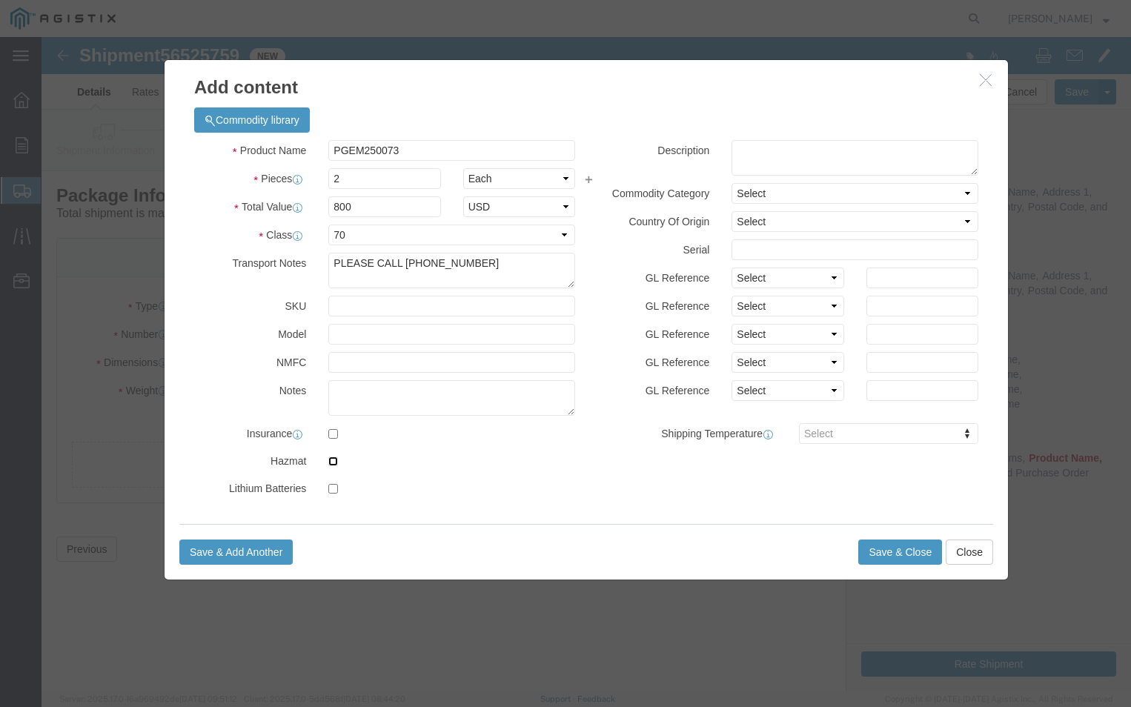
checkbox input "true"
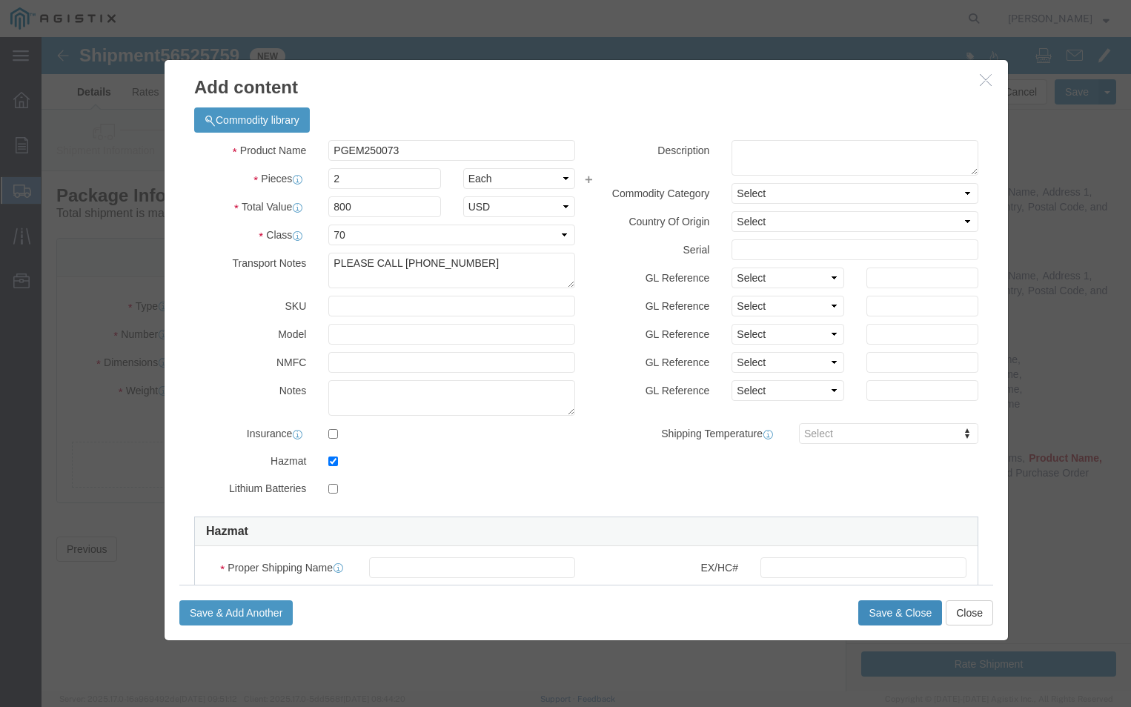
click button "Save & Close"
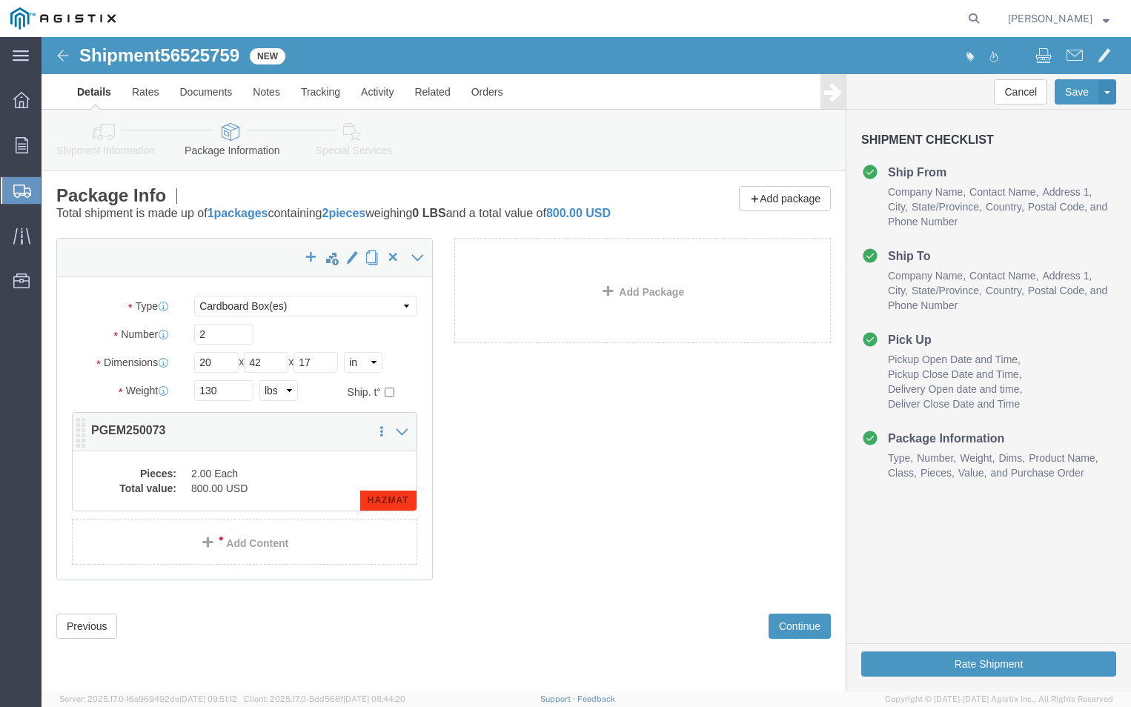
click span "HAZMAT"
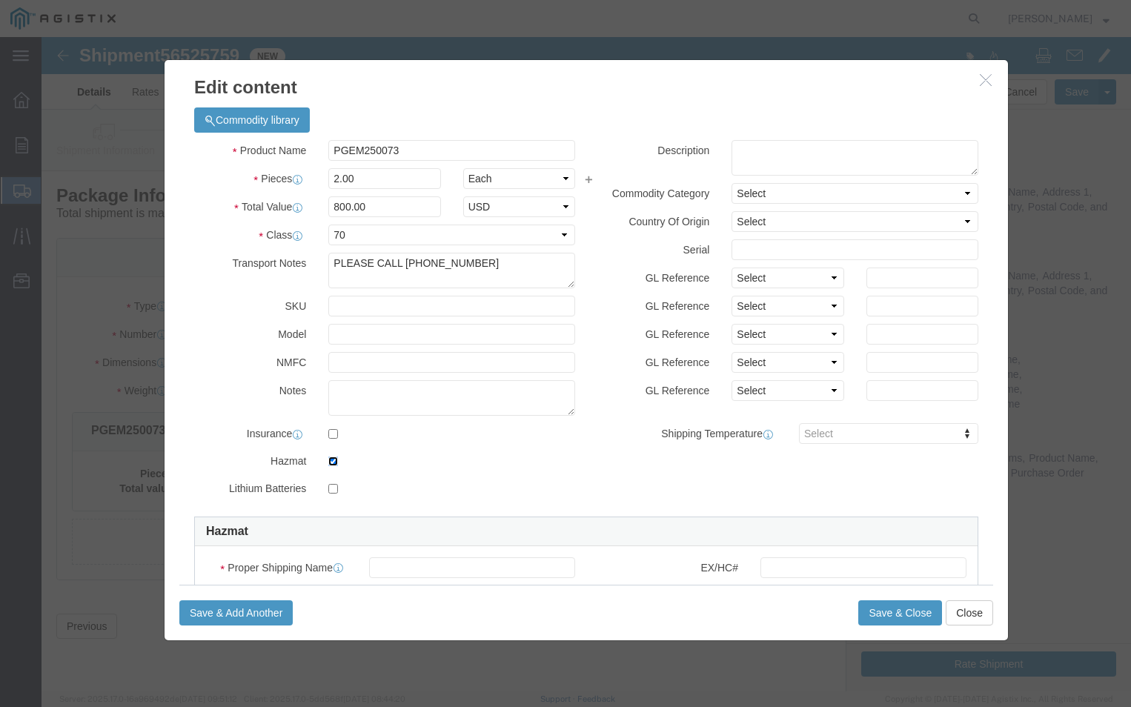
click input "checkbox"
checkbox input "false"
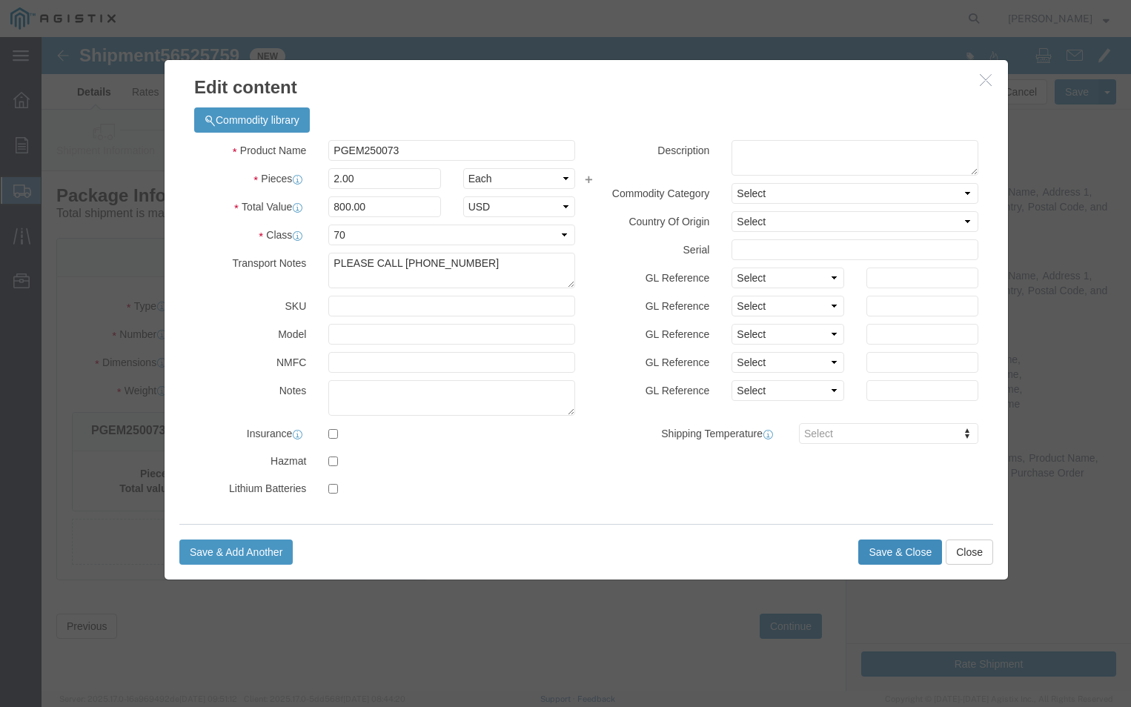
click button "Save & Close"
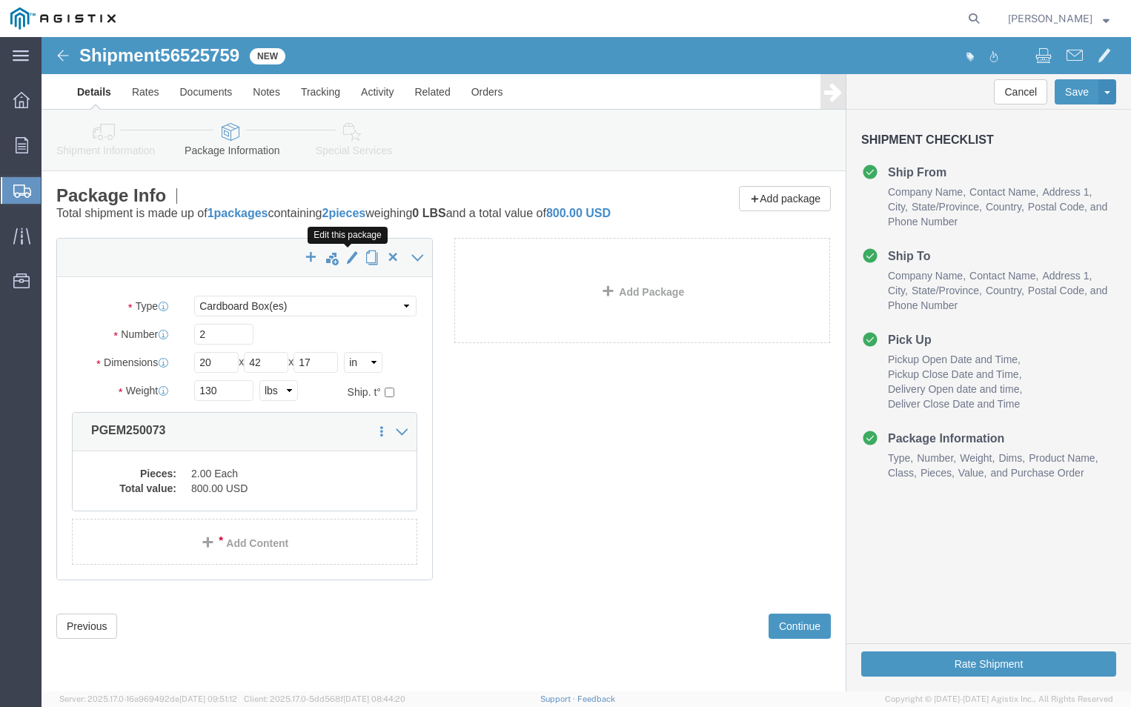
click span "button"
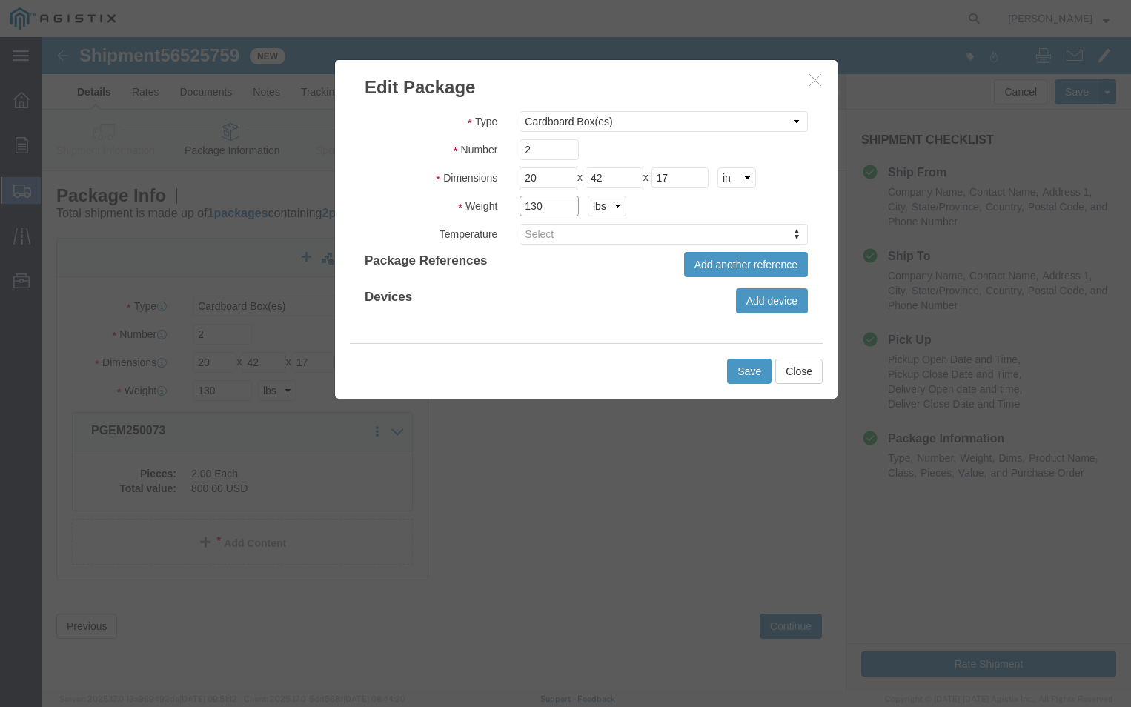
click input "130"
type input "1"
type input "130"
click button "Save"
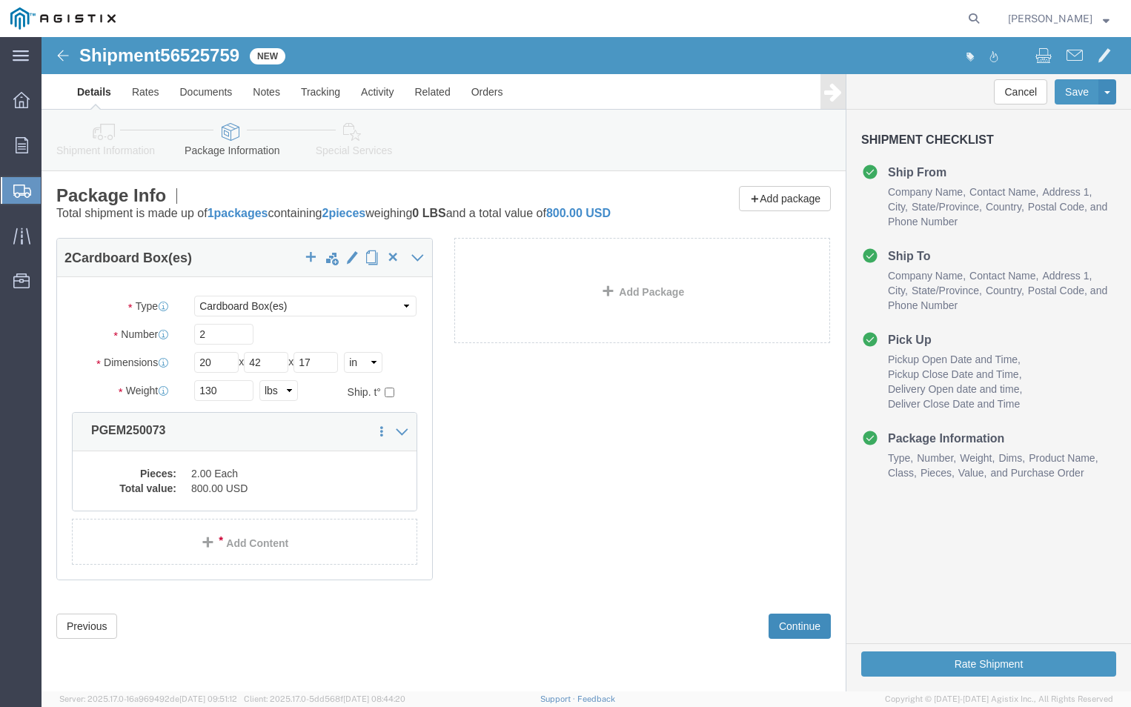
click button "Continue"
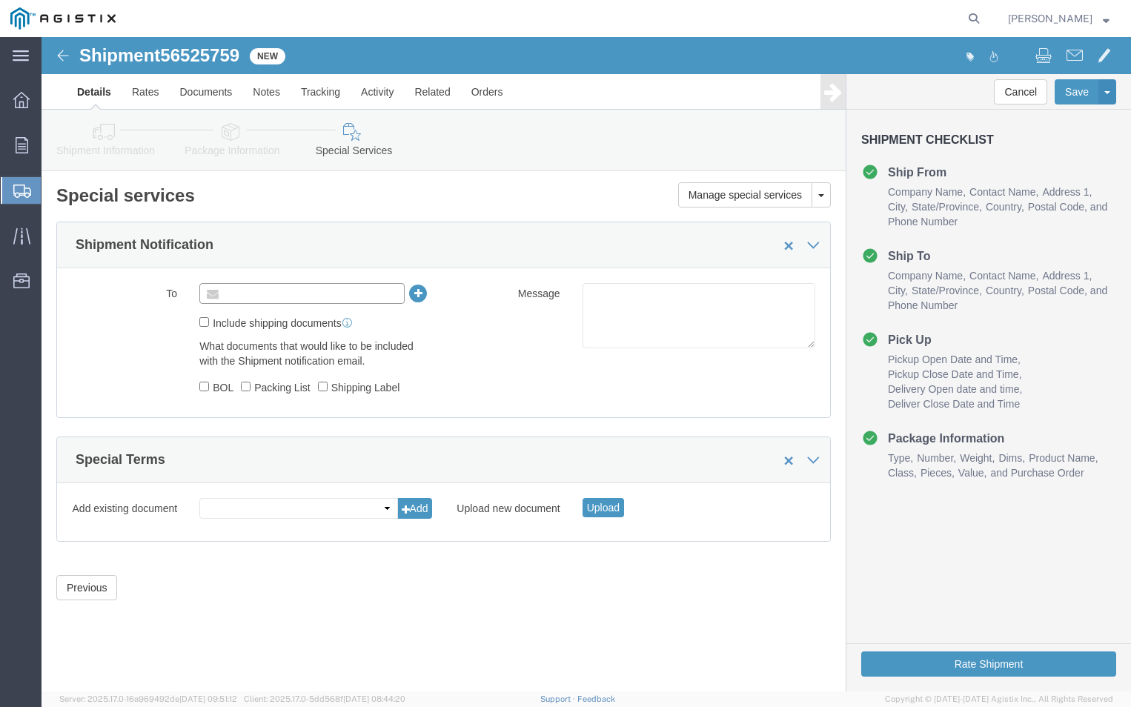
click input "text"
type input "A"
type input "[EMAIL_ADDRESS][DOMAIN_NAME]"
type input "Enter Email Address"
click input "Packing List"
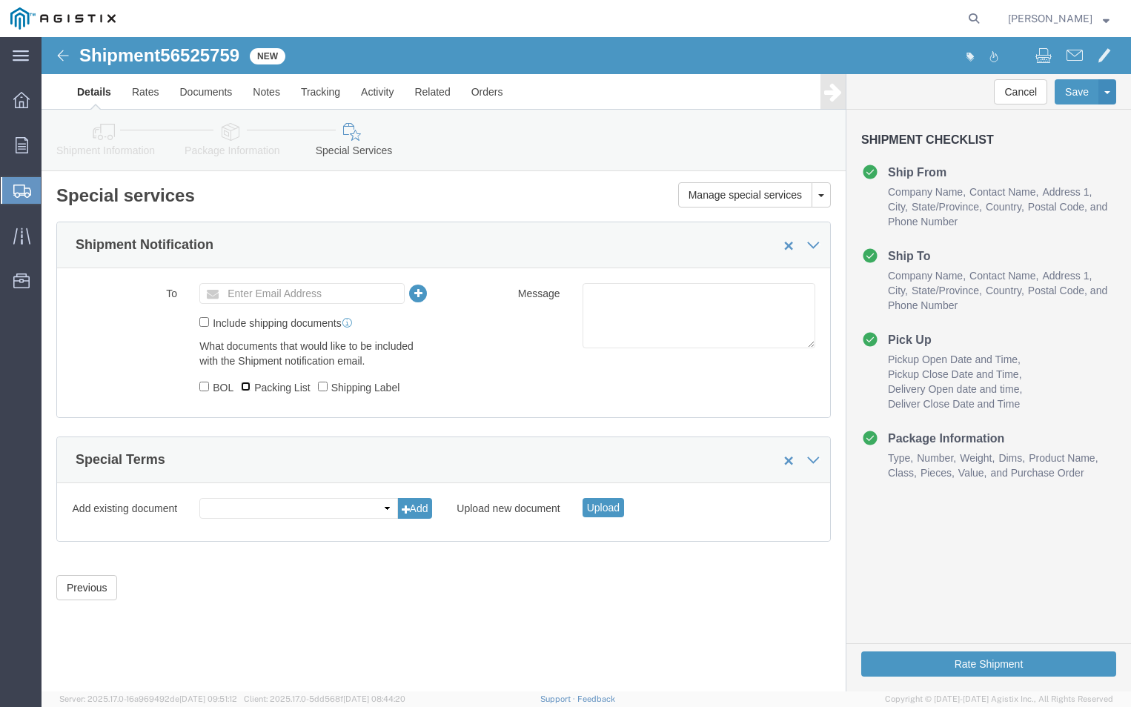
checkbox input "true"
click input "BOL"
checkbox input "true"
click input "text"
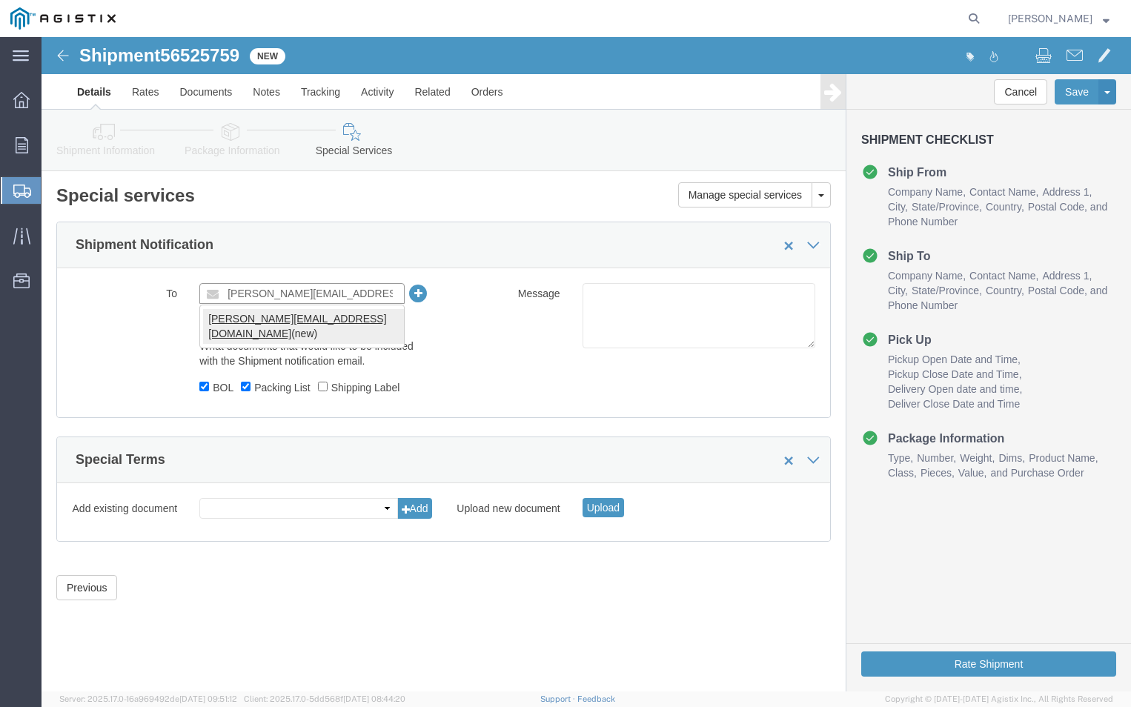
type input "[PERSON_NAME][EMAIL_ADDRESS][DOMAIN_NAME]"
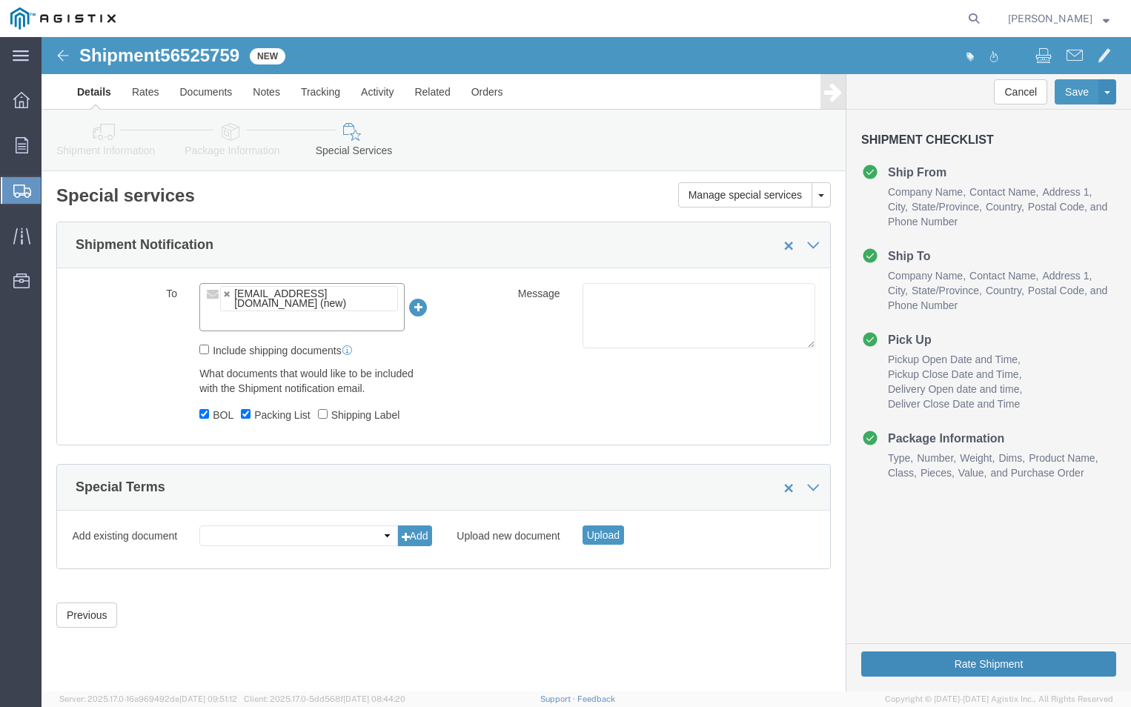
click button "Rate Shipment"
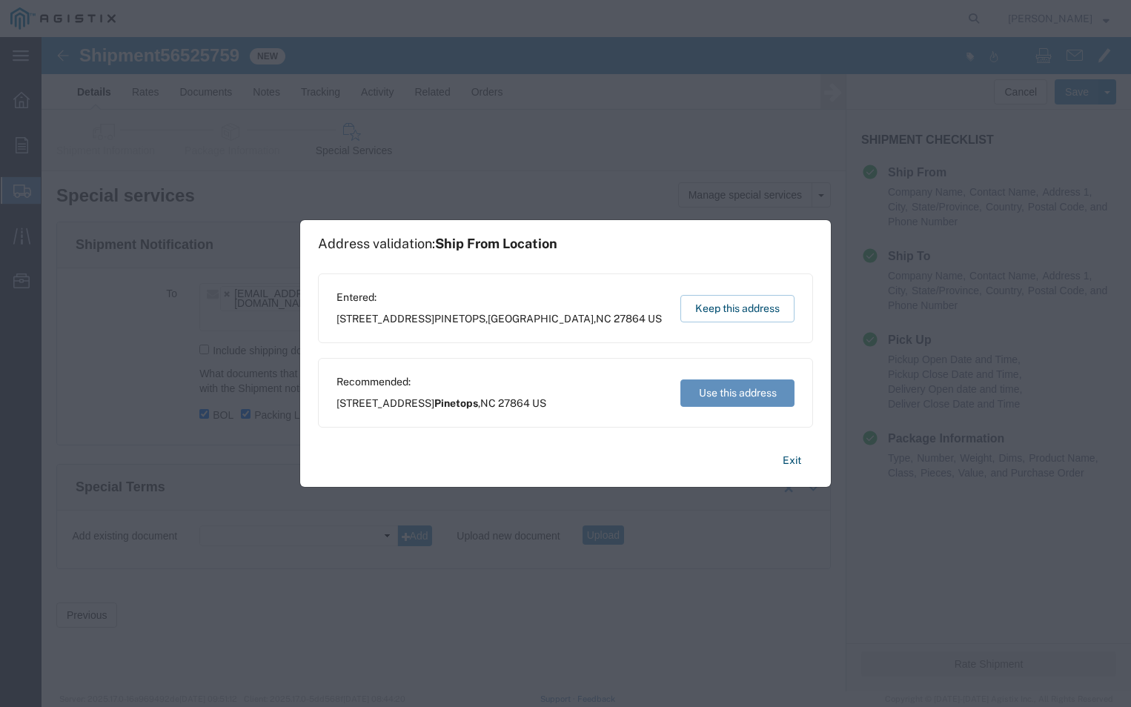
click at [730, 403] on button "Use this address" at bounding box center [737, 392] width 114 height 27
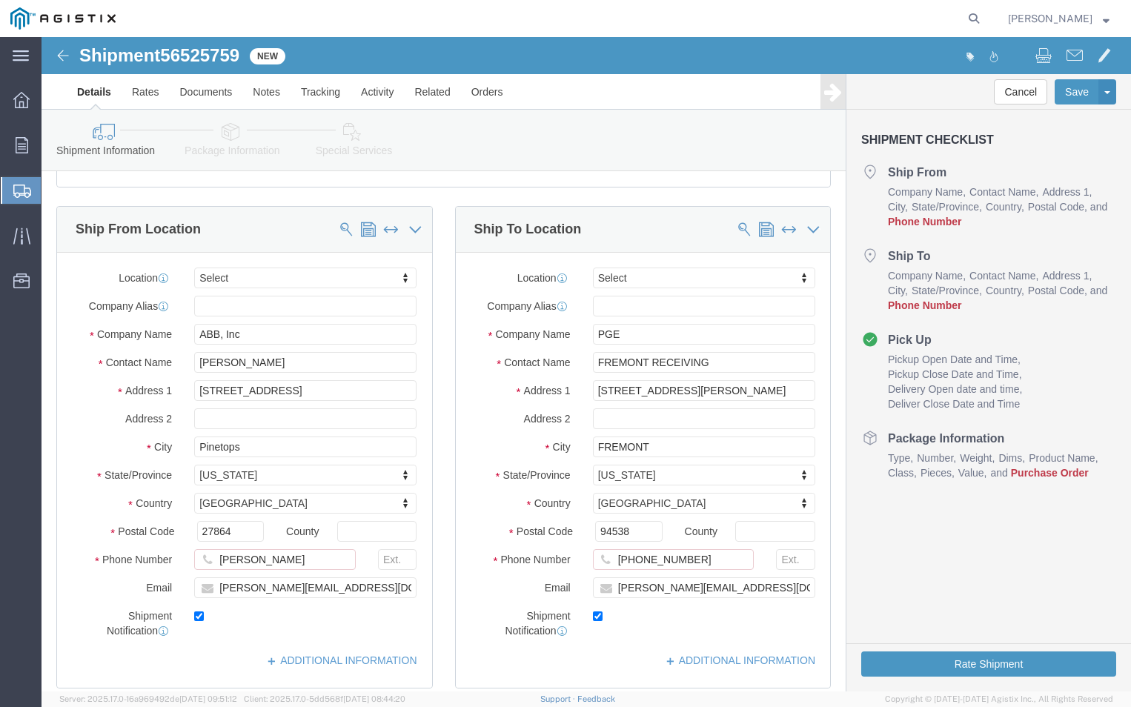
scroll to position [222, 0]
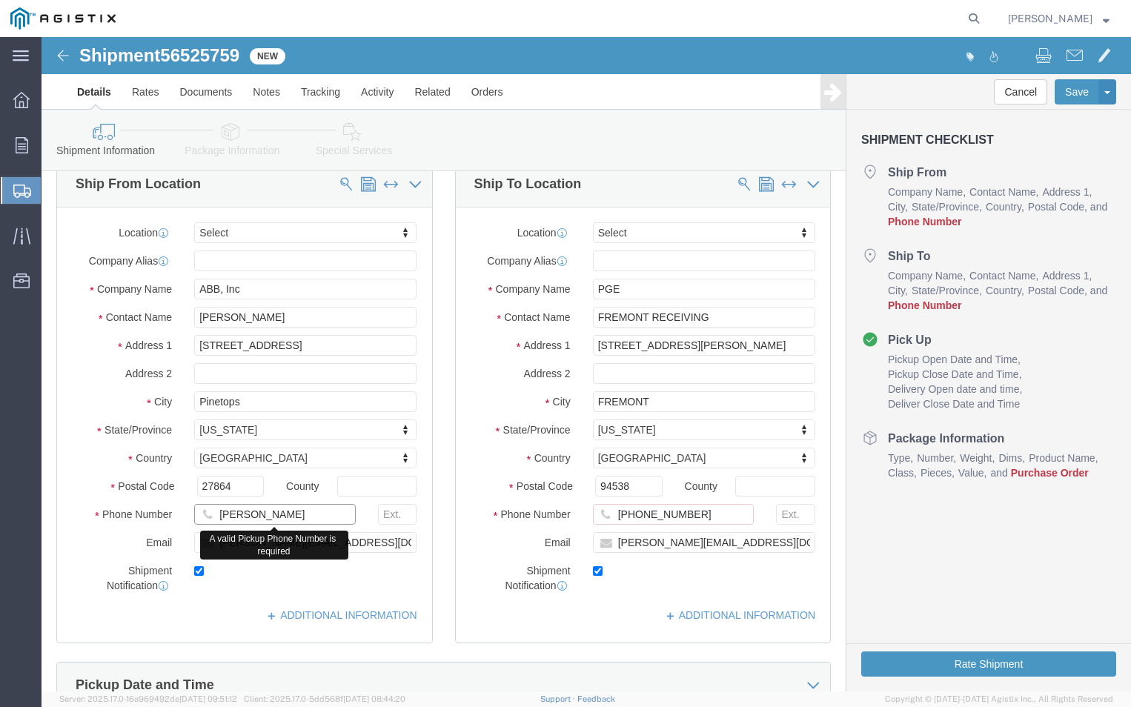
click input "[PERSON_NAME]"
type input "a"
type input "[PHONE_NUMBER]"
click label
click input "checkbox"
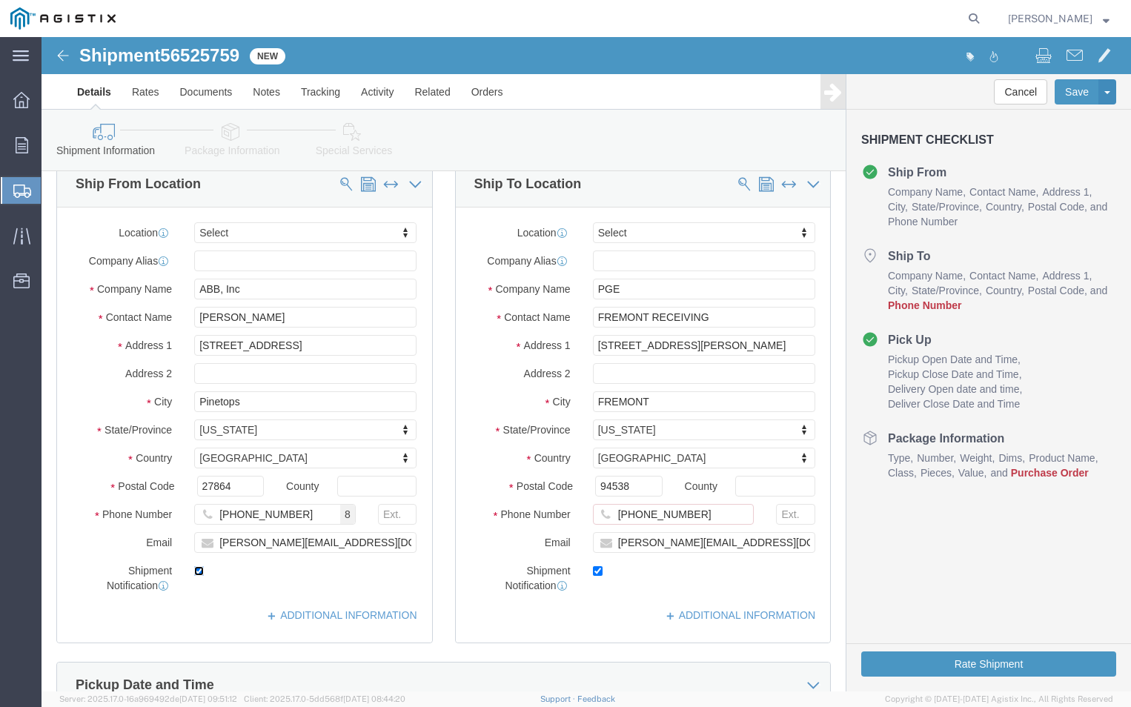
checkbox input "false"
click div "Shipment Notification"
click button "Rate Shipment"
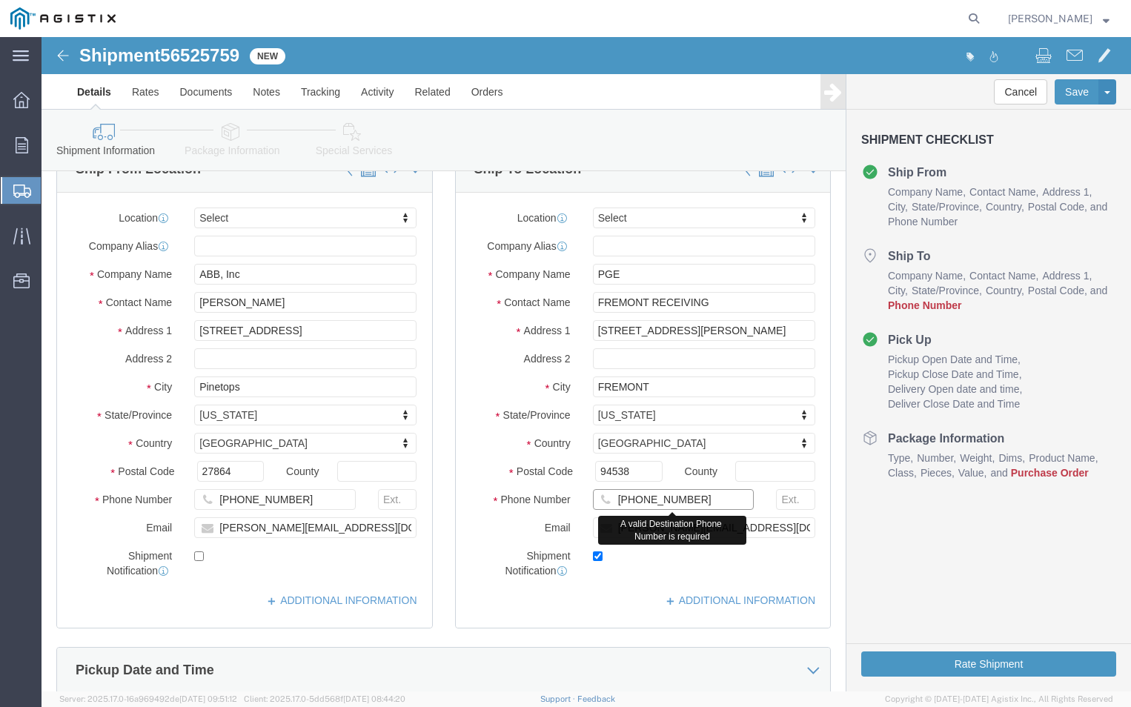
click input "[PHONE_NUMBER]"
type input "[PHONE_NUMBER]"
click div "Cancel Save Assign To Save As Template Shipment Checklist Ship From Company Nam…"
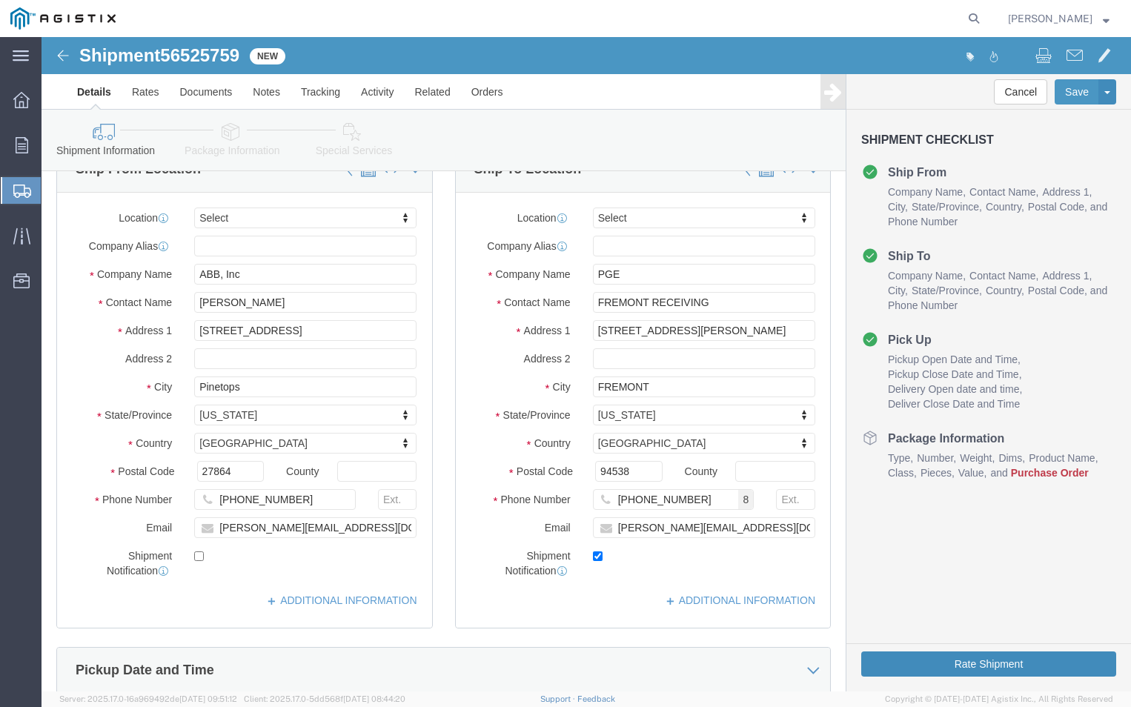
click button "Rate Shipment"
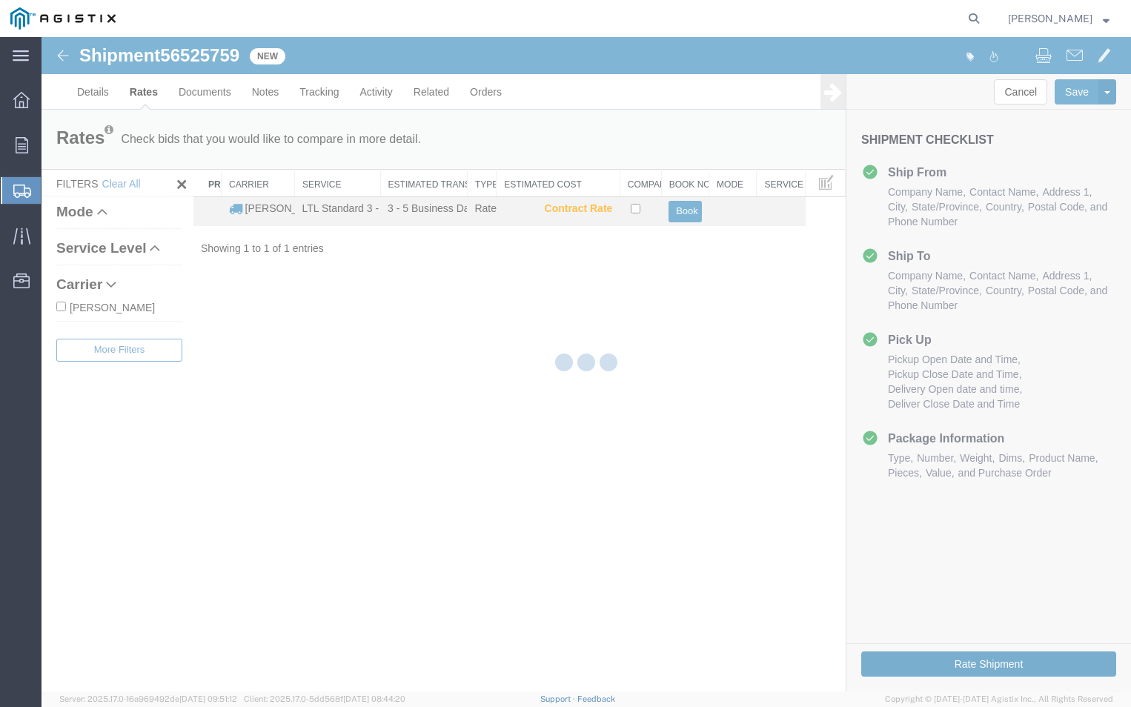
scroll to position [0, 0]
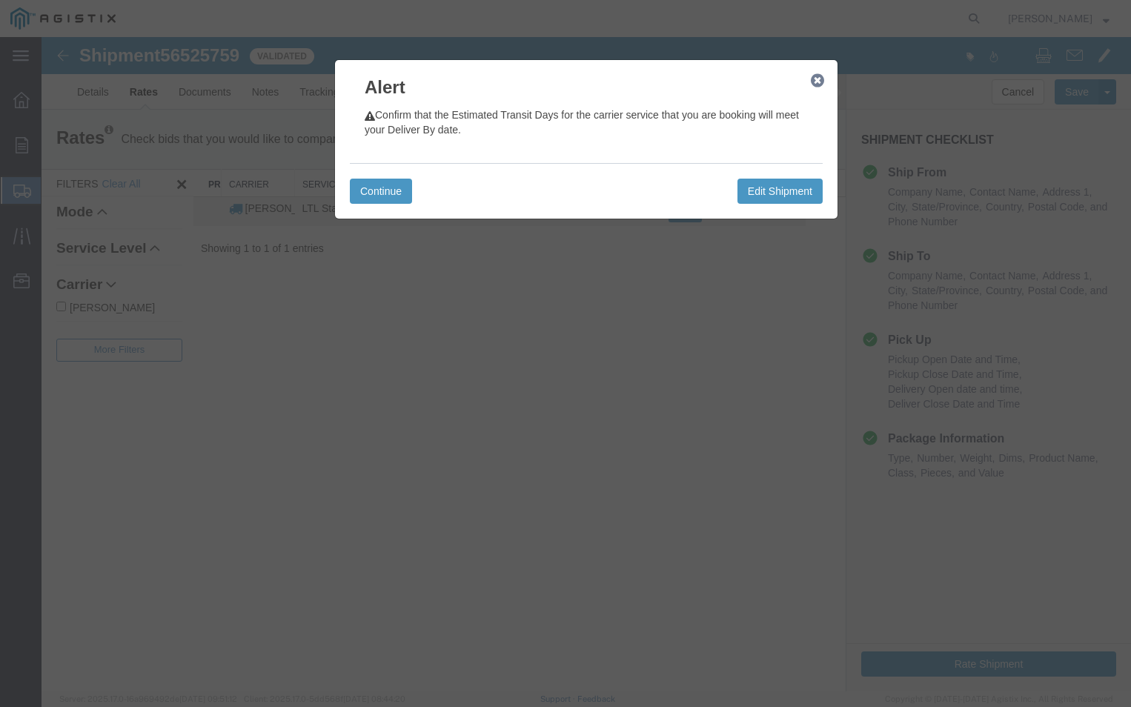
click at [365, 207] on div "Continue Edit Shipment" at bounding box center [586, 191] width 473 height 56
click at [374, 193] on button "Continue" at bounding box center [381, 191] width 62 height 25
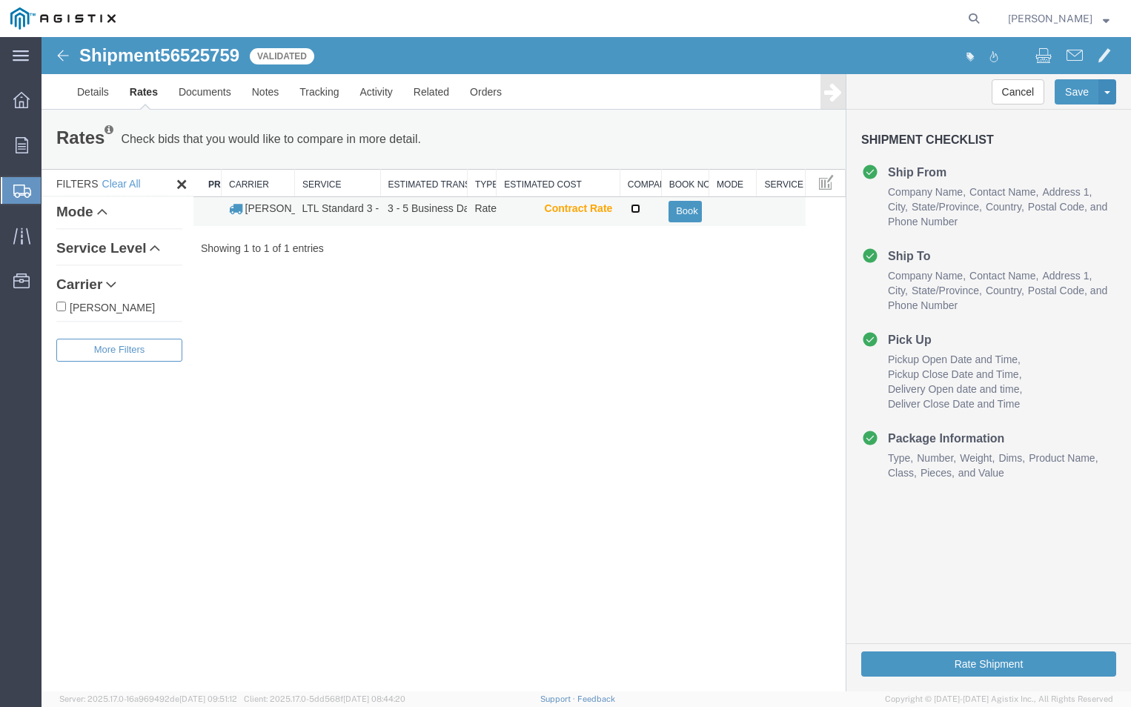
click at [635, 208] on input "checkbox" at bounding box center [636, 209] width 10 height 10
checkbox input "true"
click at [683, 210] on button "Book" at bounding box center [684, 211] width 33 height 21
